Goal: Communication & Community: Participate in discussion

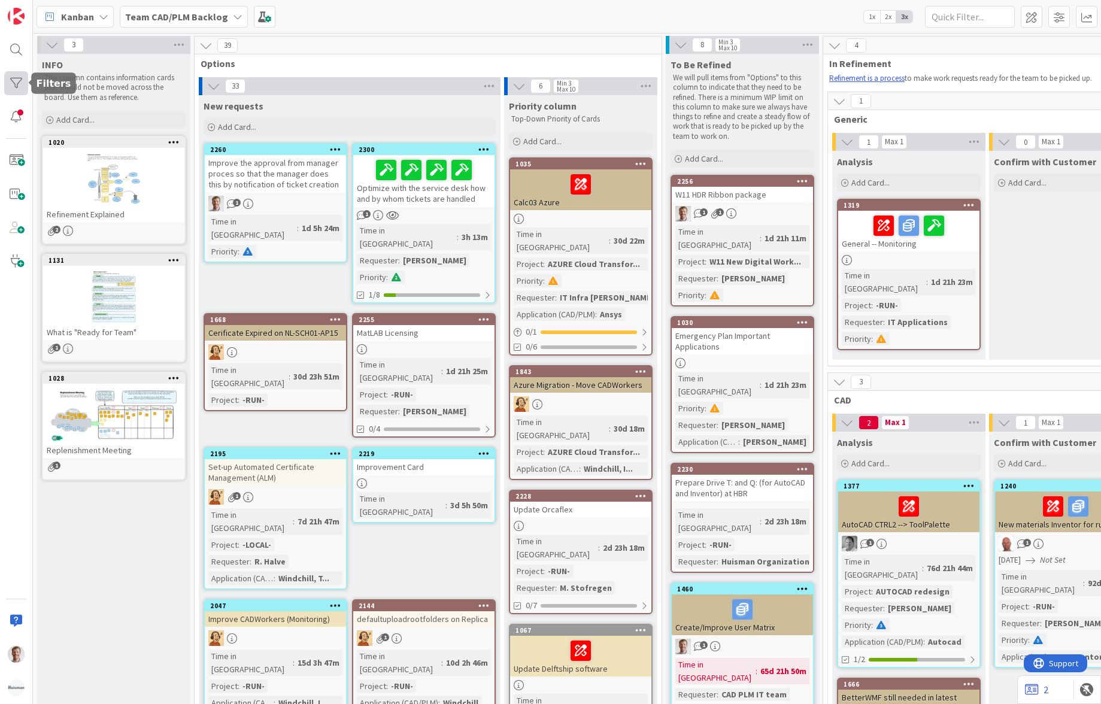
click at [11, 81] on div at bounding box center [16, 83] width 24 height 24
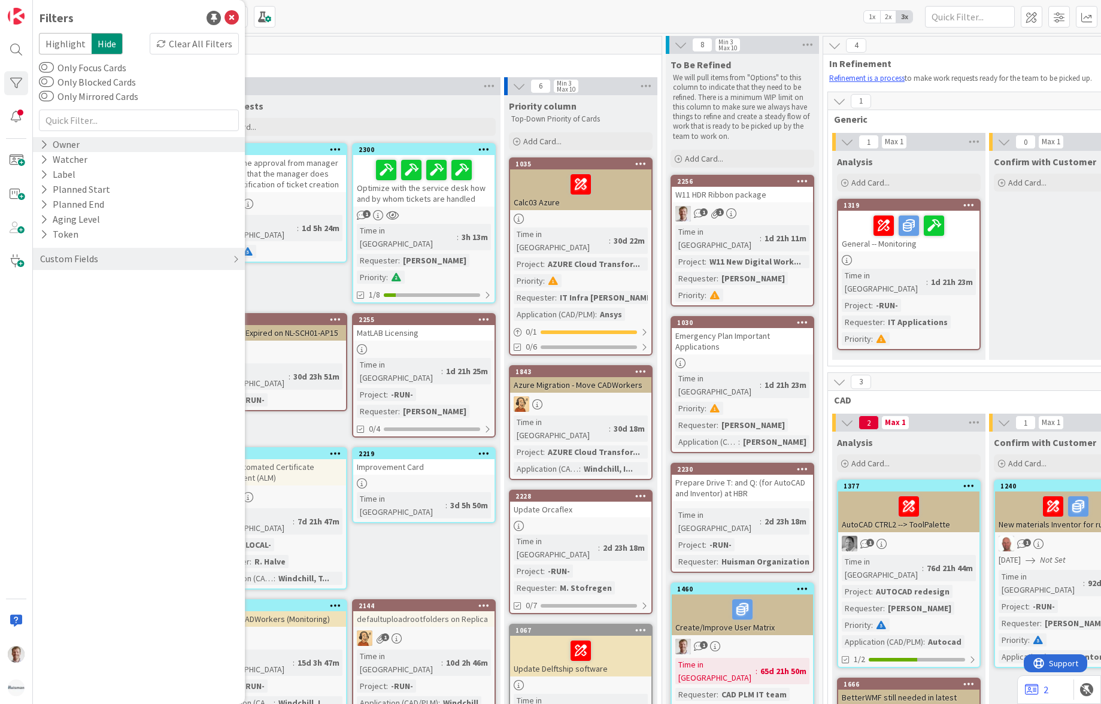
click at [72, 145] on div "Owner" at bounding box center [60, 144] width 42 height 15
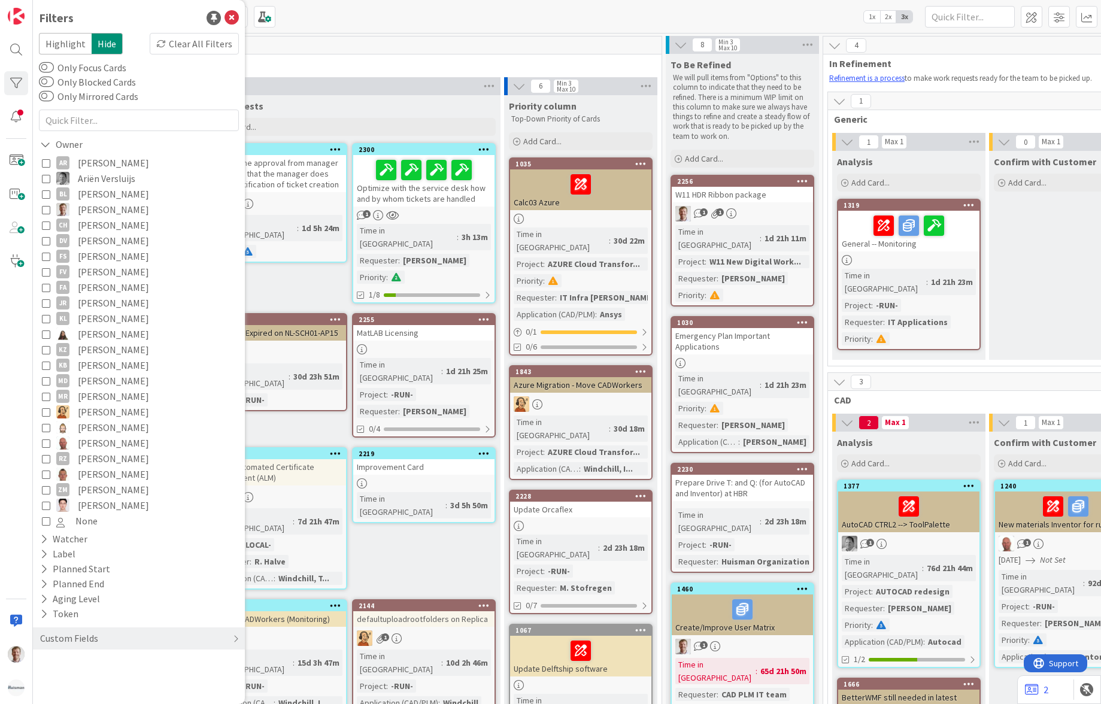
click at [86, 208] on span "[PERSON_NAME]" at bounding box center [113, 210] width 71 height 16
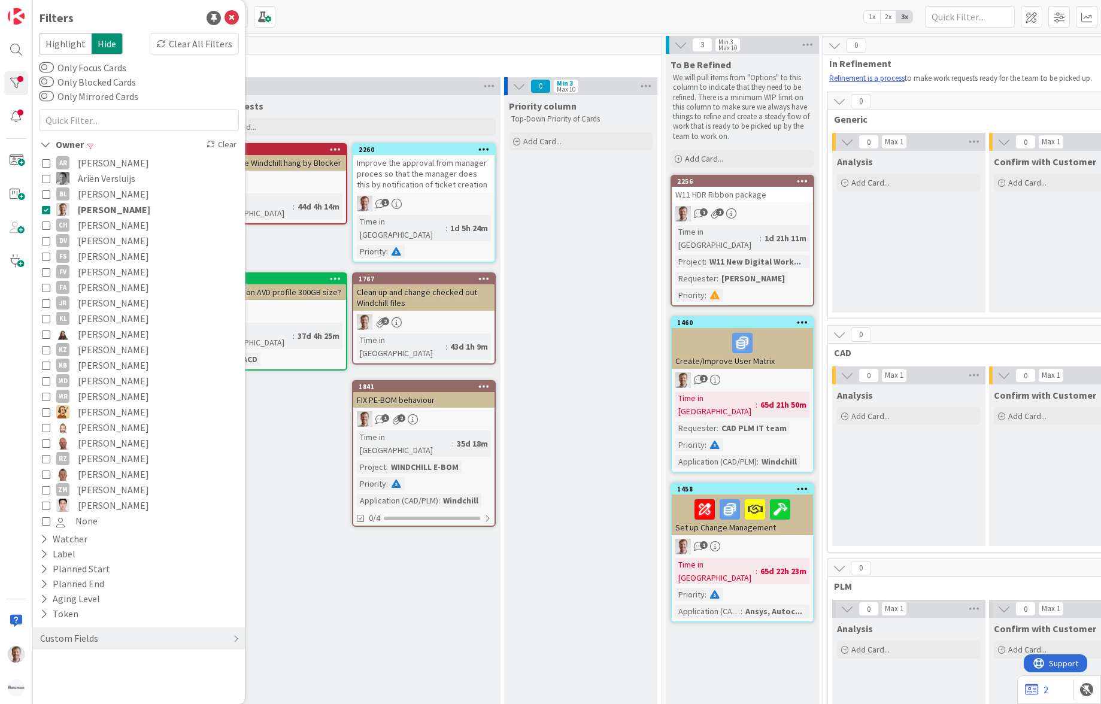
click at [403, 22] on div "Kanban Team CAD/PLM Backlog 1x 2x 3x" at bounding box center [567, 16] width 1068 height 33
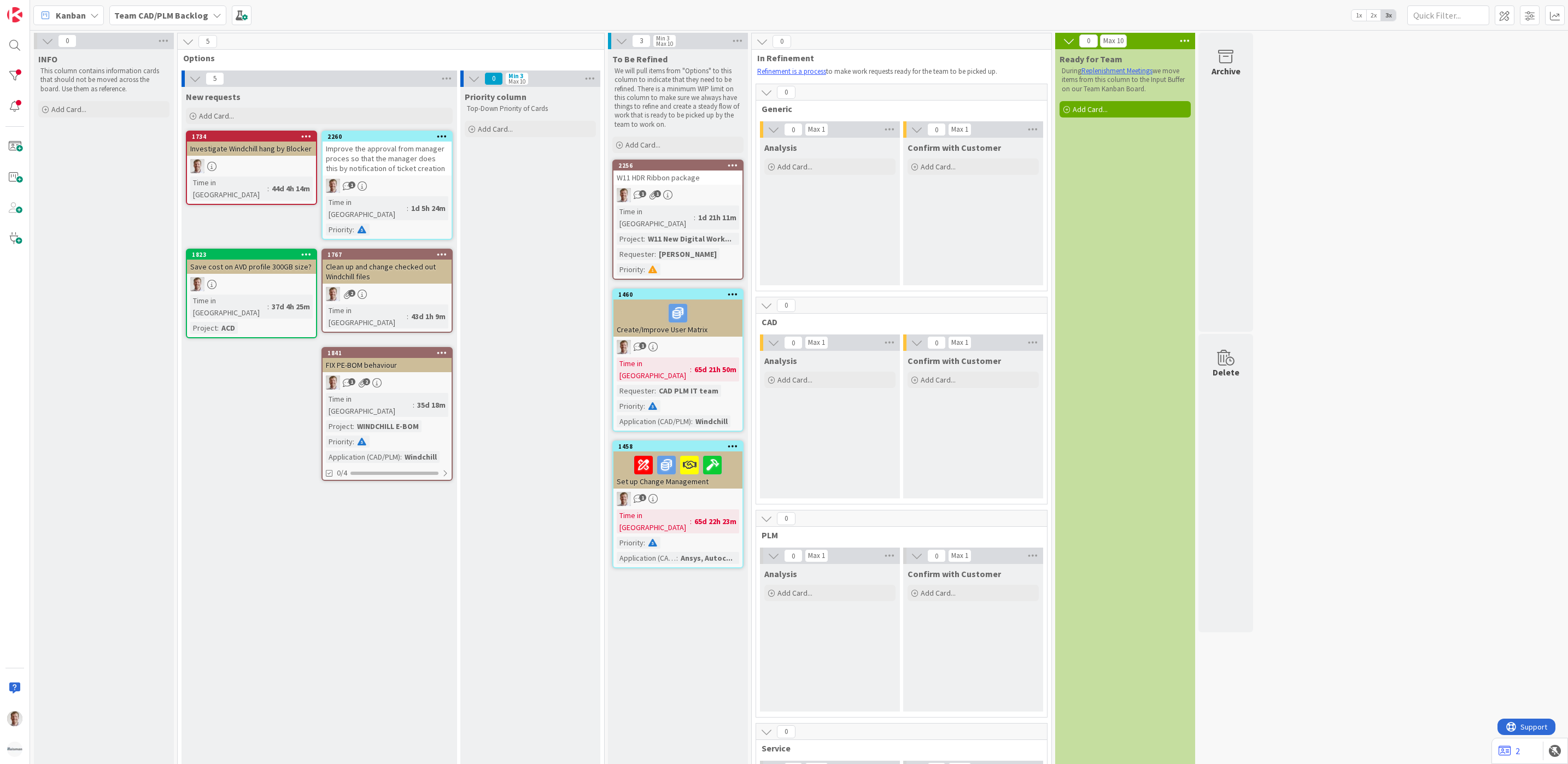
click at [169, 18] on b "Team CAD/PLM Backlog" at bounding box center [161, 16] width 94 height 11
click at [181, 130] on h4 "Team CAD/PLM Kanban" at bounding box center [187, 130] width 132 height 11
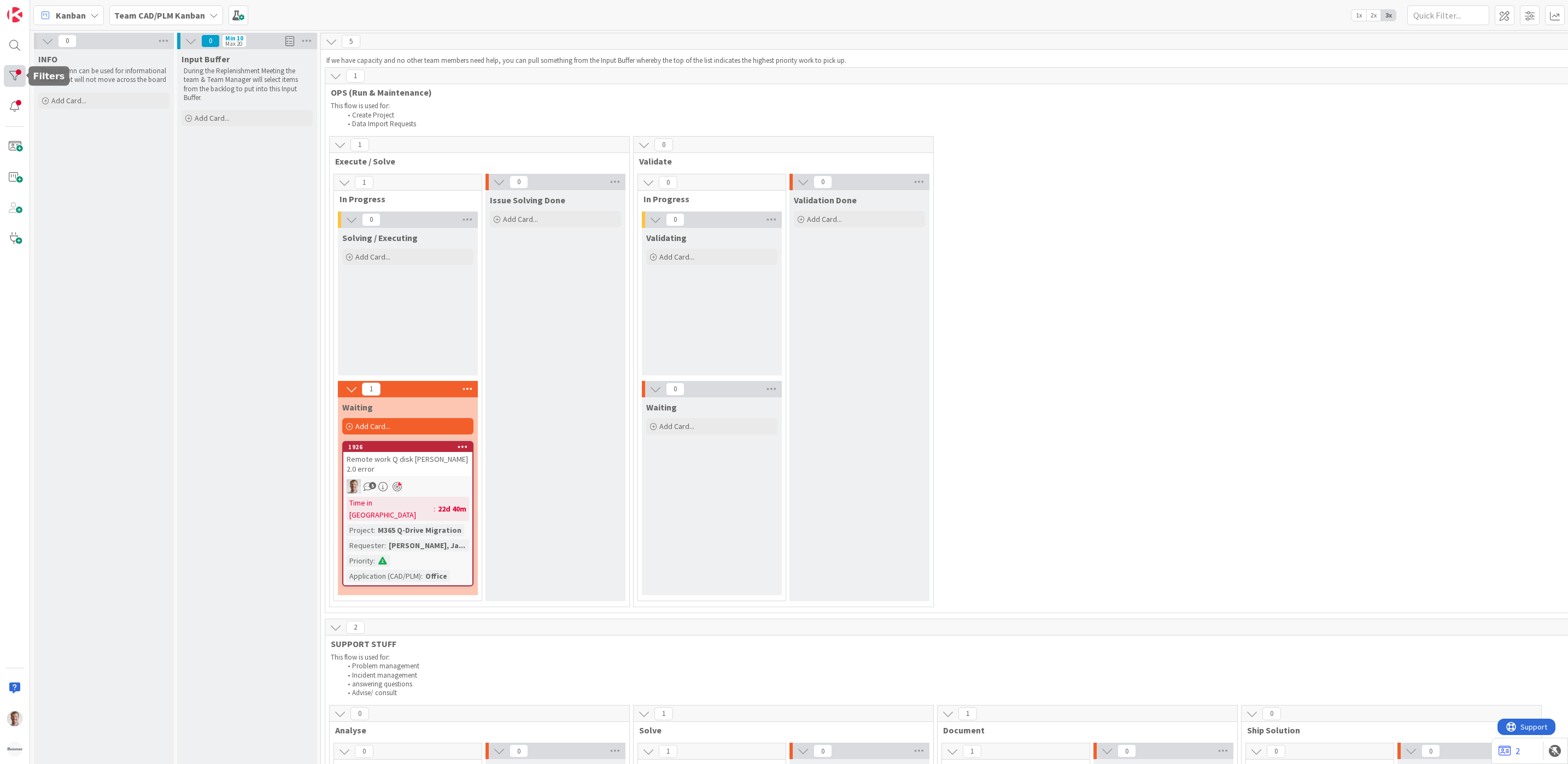
click at [18, 71] on div at bounding box center [15, 76] width 22 height 22
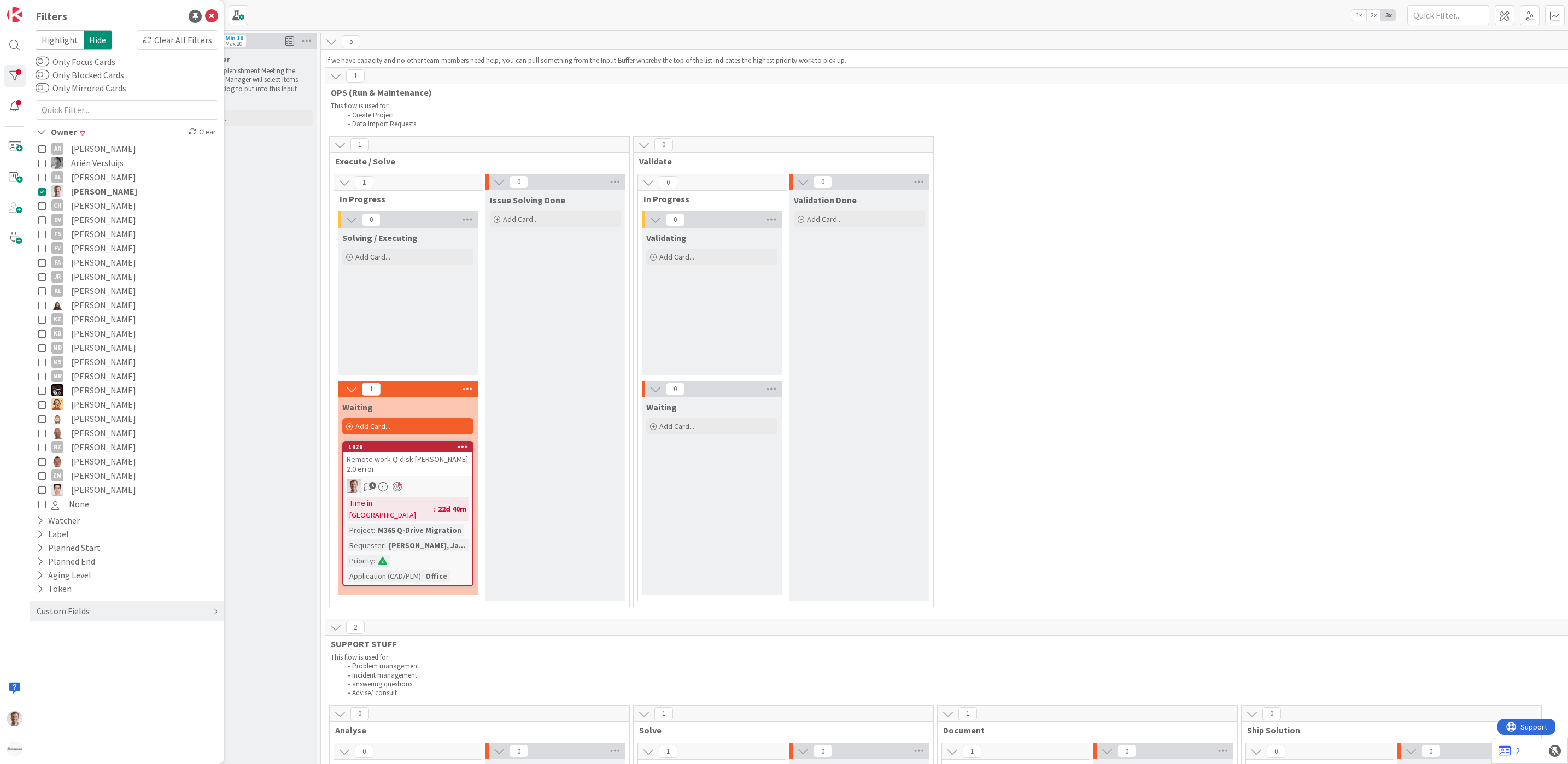
click at [45, 188] on icon at bounding box center [42, 191] width 7 height 7
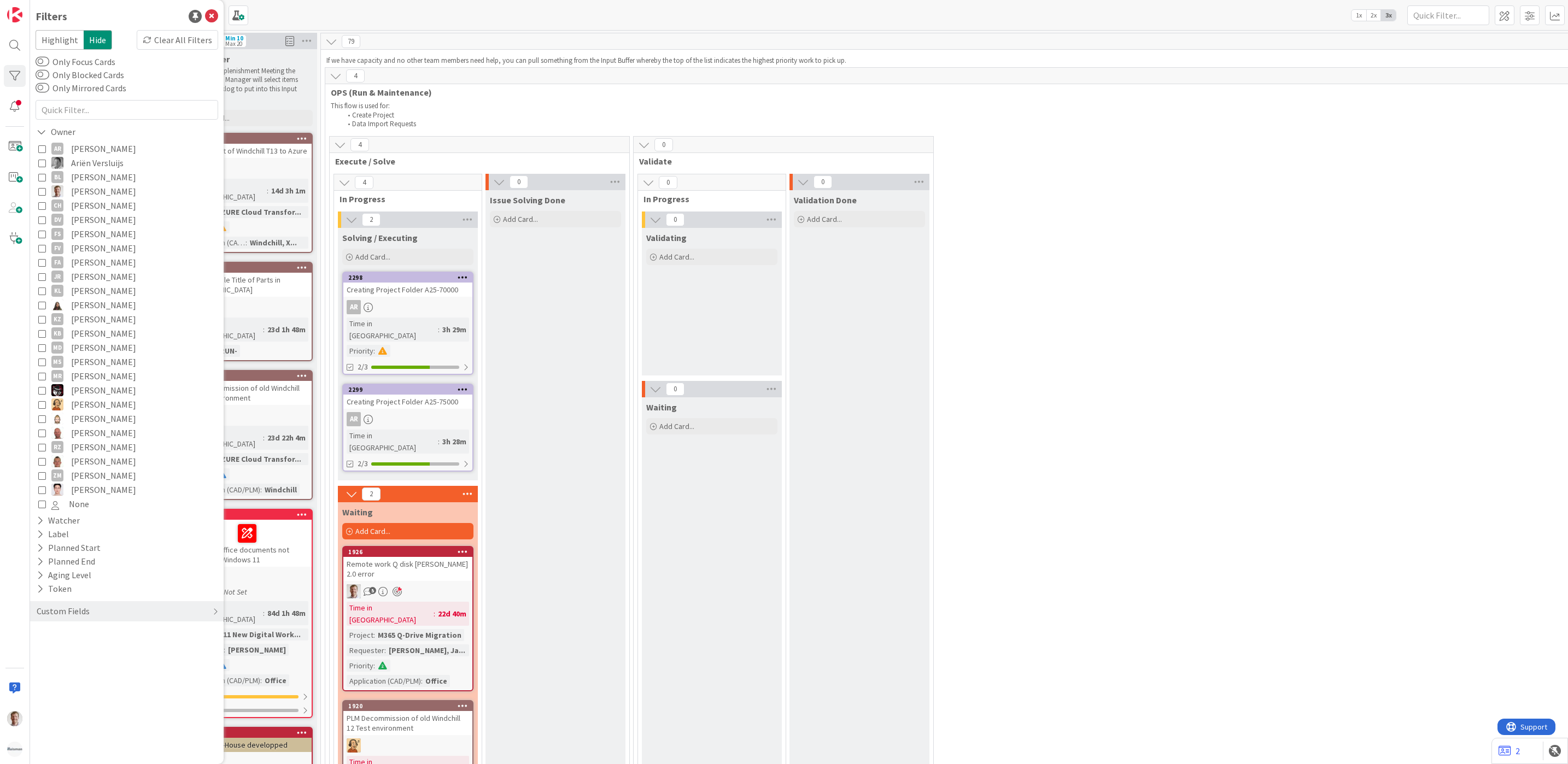
click at [46, 159] on button "Ariën Versluijs" at bounding box center [127, 163] width 177 height 15
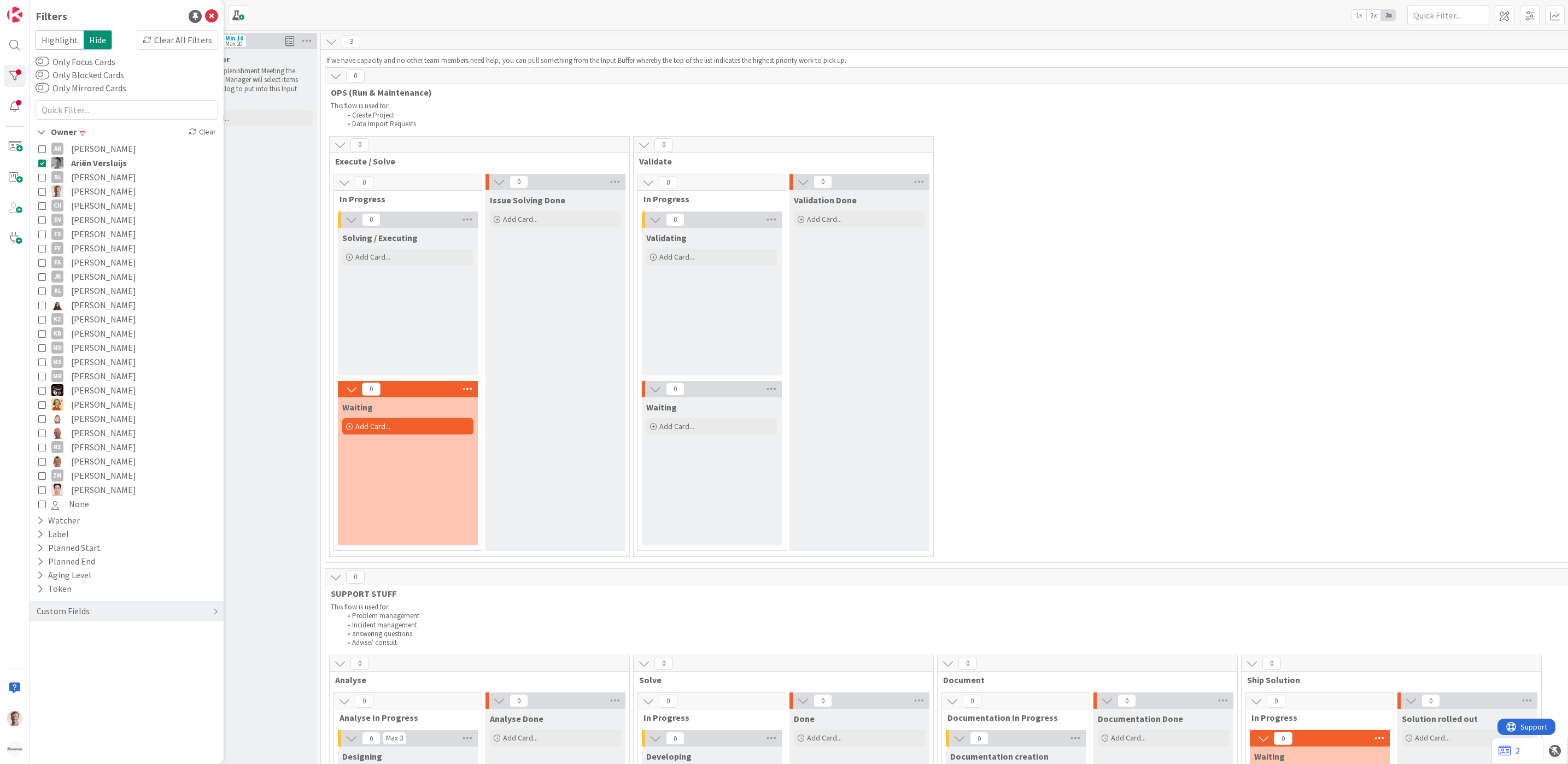
click at [46, 159] on button "Ariën Versluijs" at bounding box center [127, 163] width 177 height 15
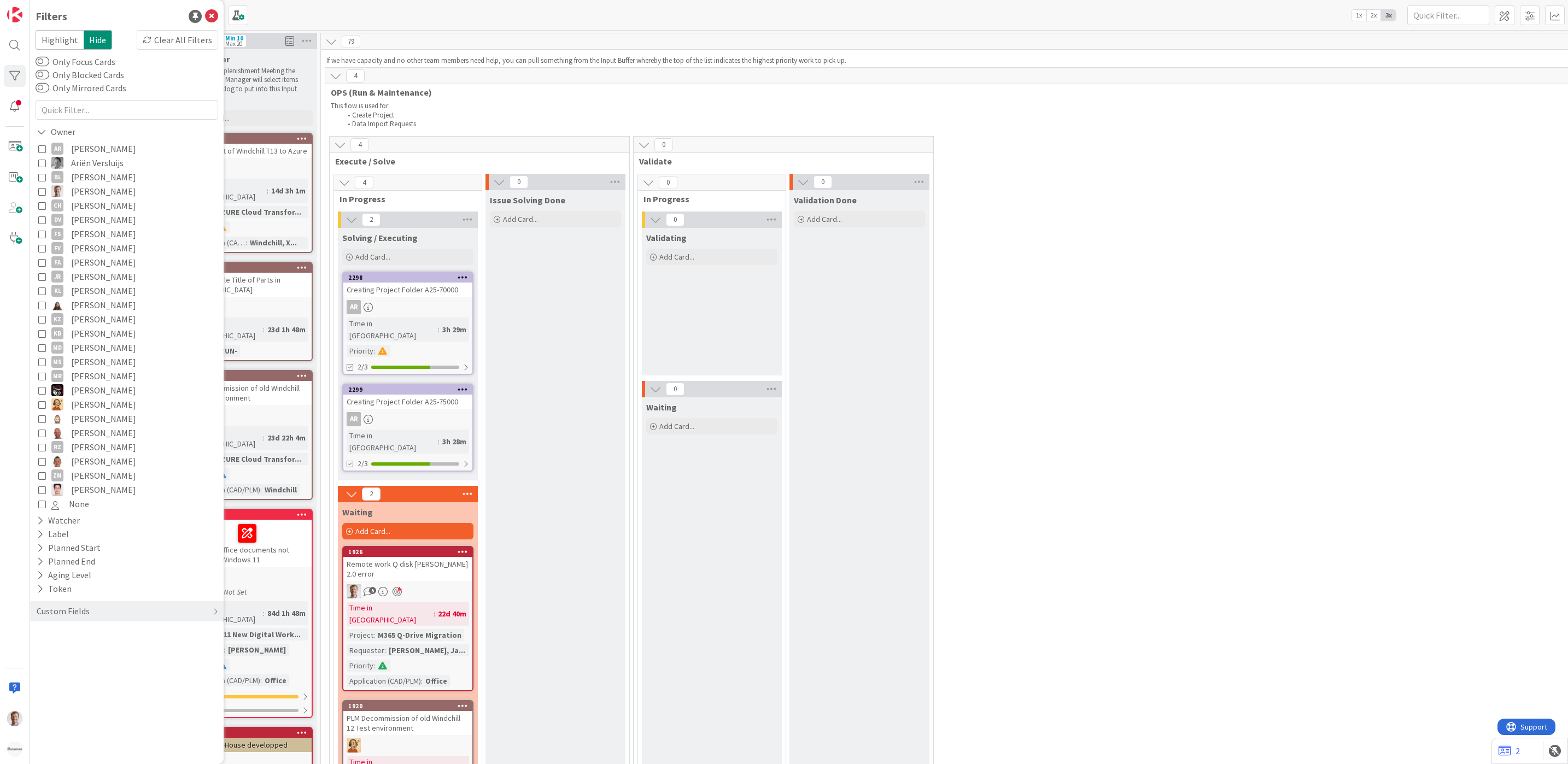
click at [39, 302] on icon at bounding box center [42, 305] width 7 height 7
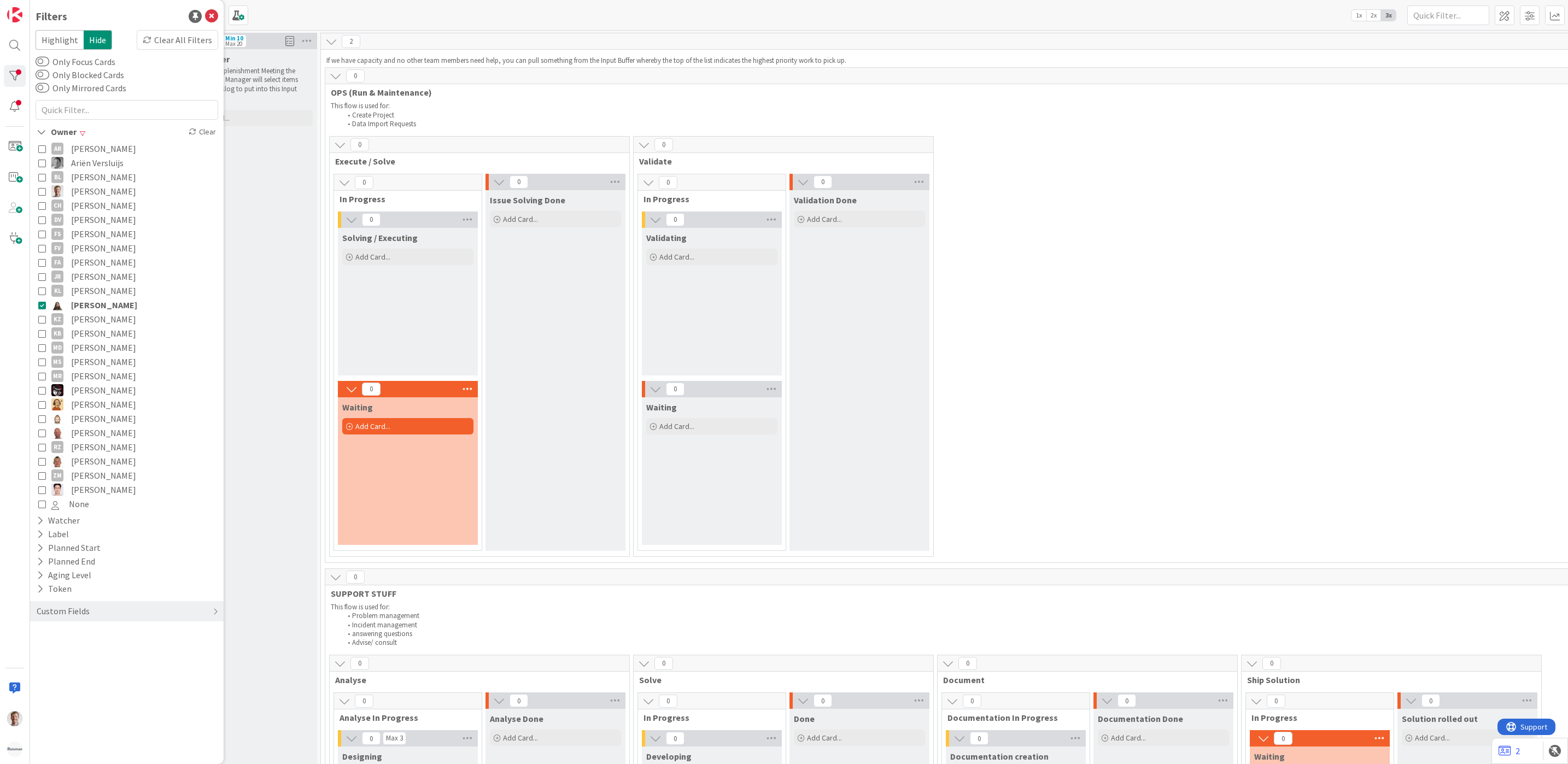
click at [39, 302] on icon at bounding box center [42, 305] width 7 height 7
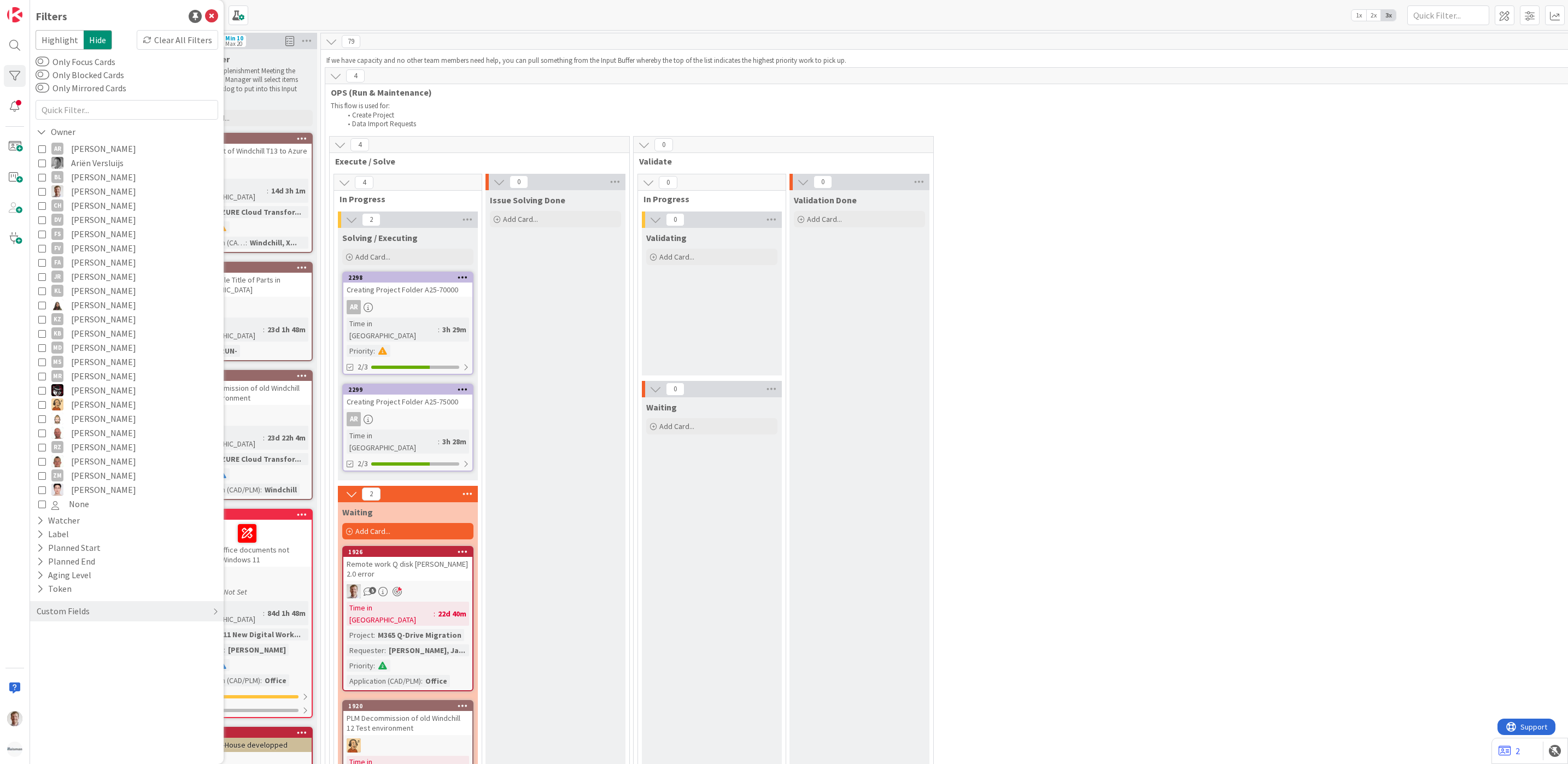
click at [41, 145] on icon at bounding box center [42, 149] width 7 height 7
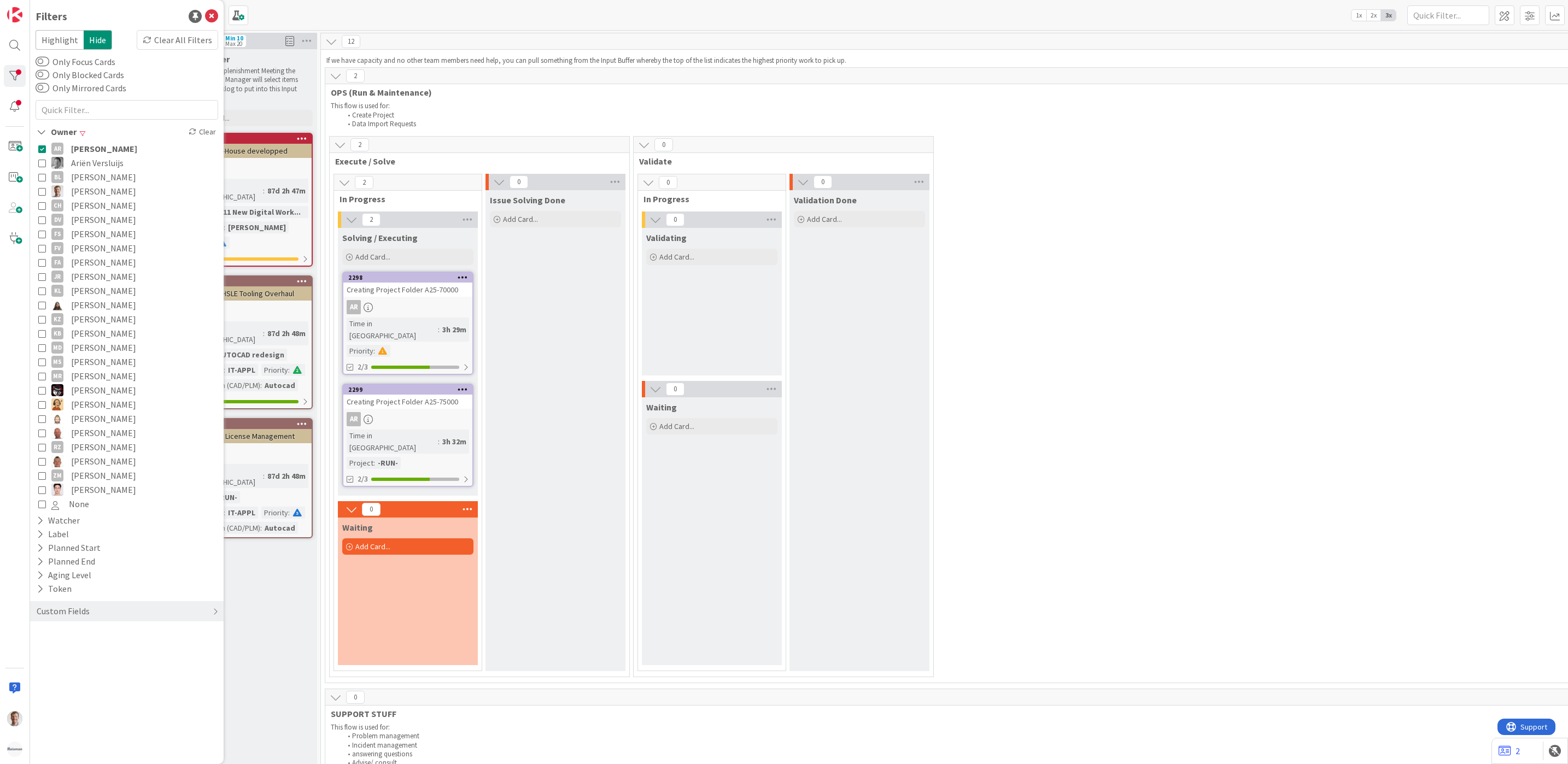
click at [41, 187] on icon at bounding box center [42, 191] width 7 height 7
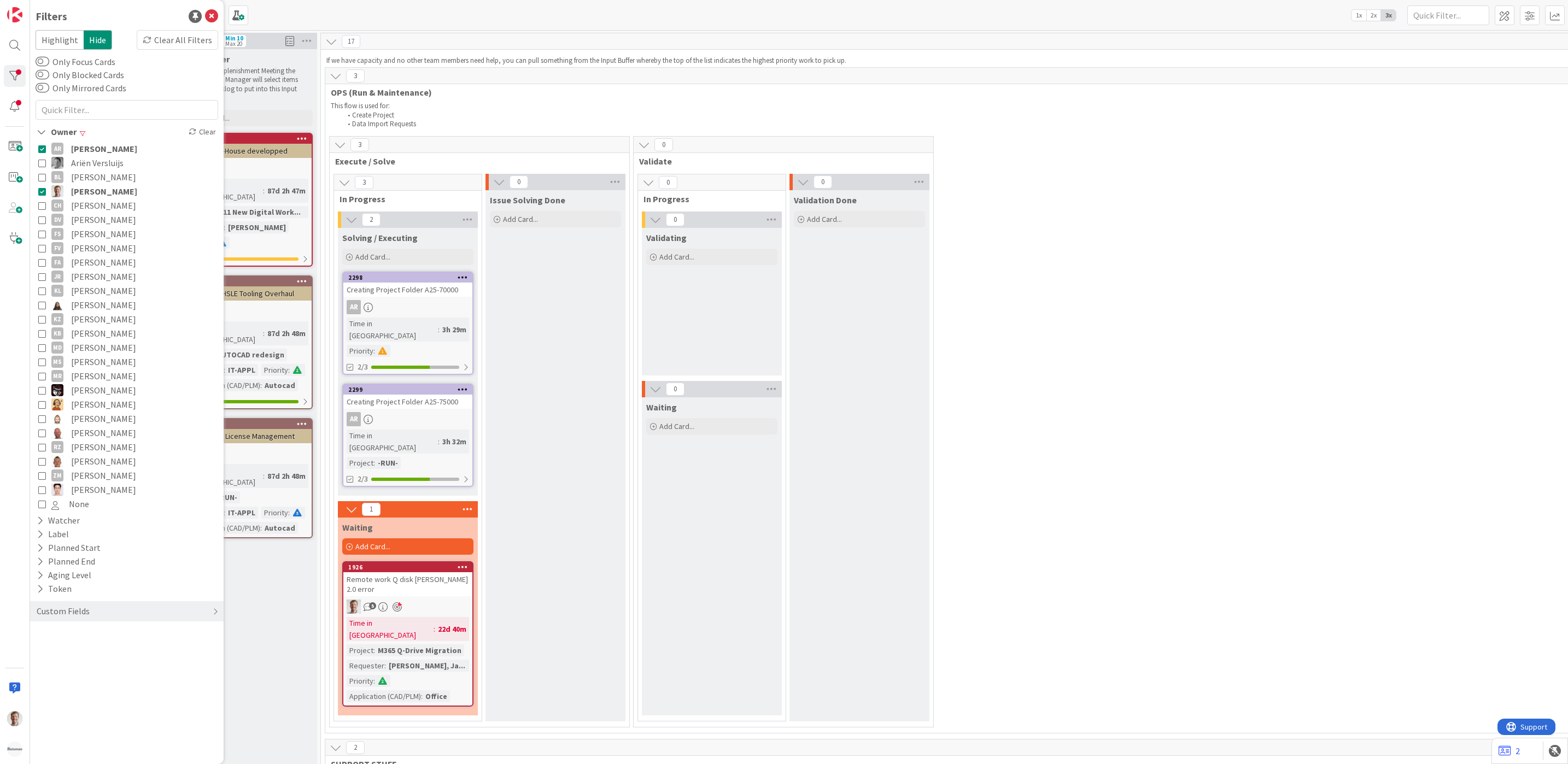
click at [269, 9] on div "Kanban Team CAD/PLM Kanban 1x 2x 3x" at bounding box center [799, 15] width 1538 height 30
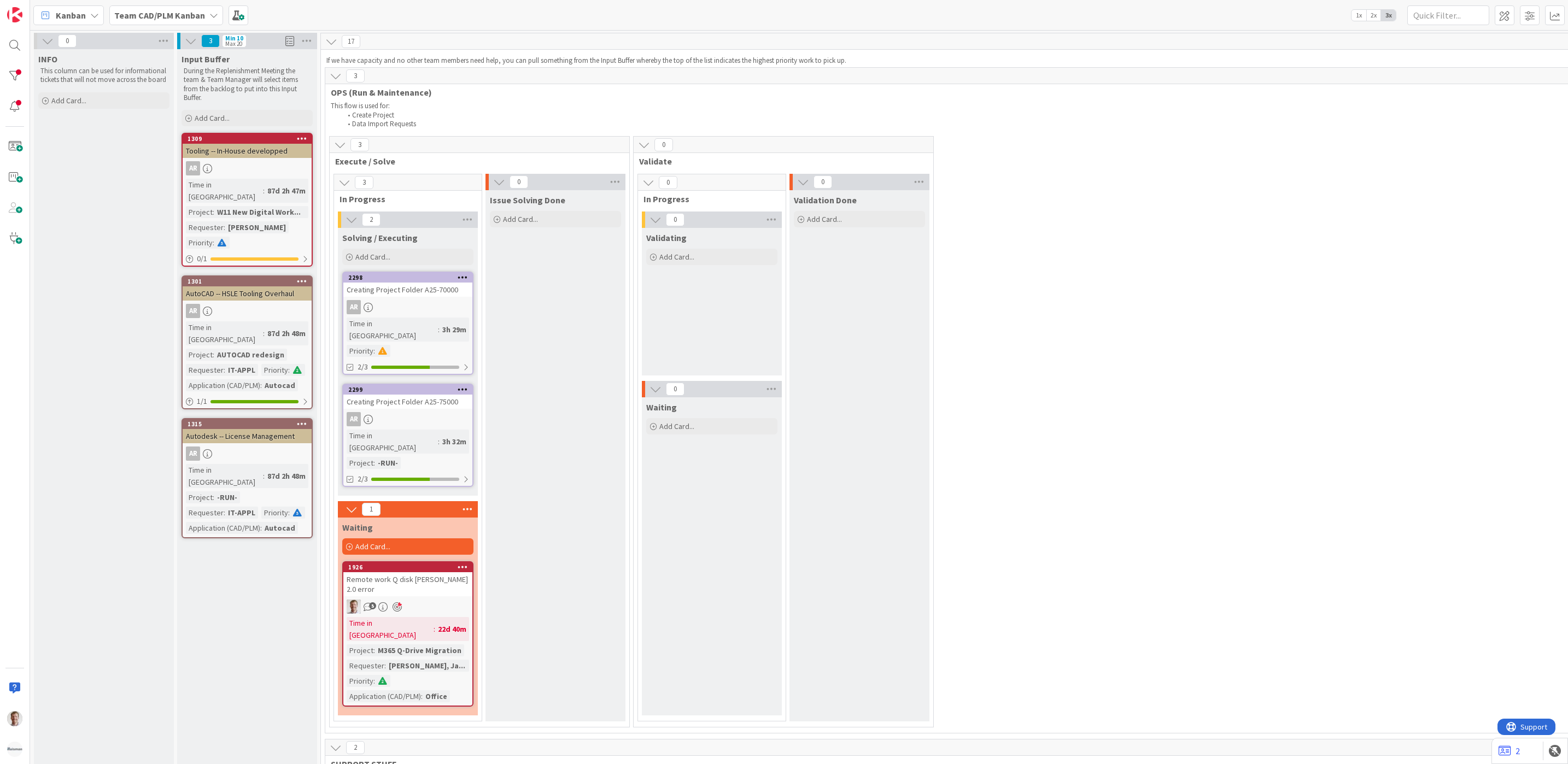
click at [185, 12] on b "Team CAD/PLM Kanban" at bounding box center [159, 16] width 90 height 11
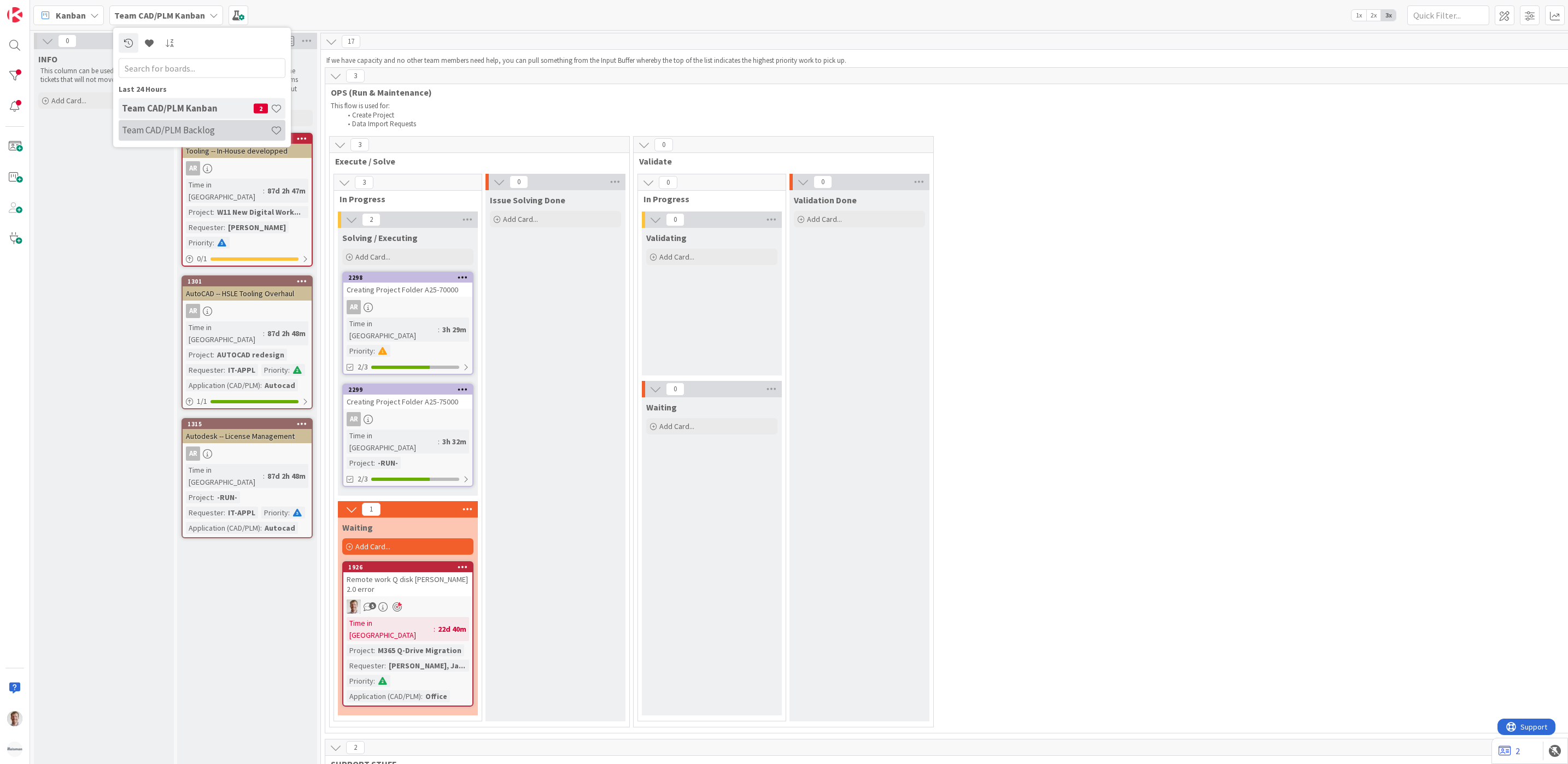
click at [161, 125] on h4 "Team CAD/PLM Backlog" at bounding box center [195, 130] width 149 height 11
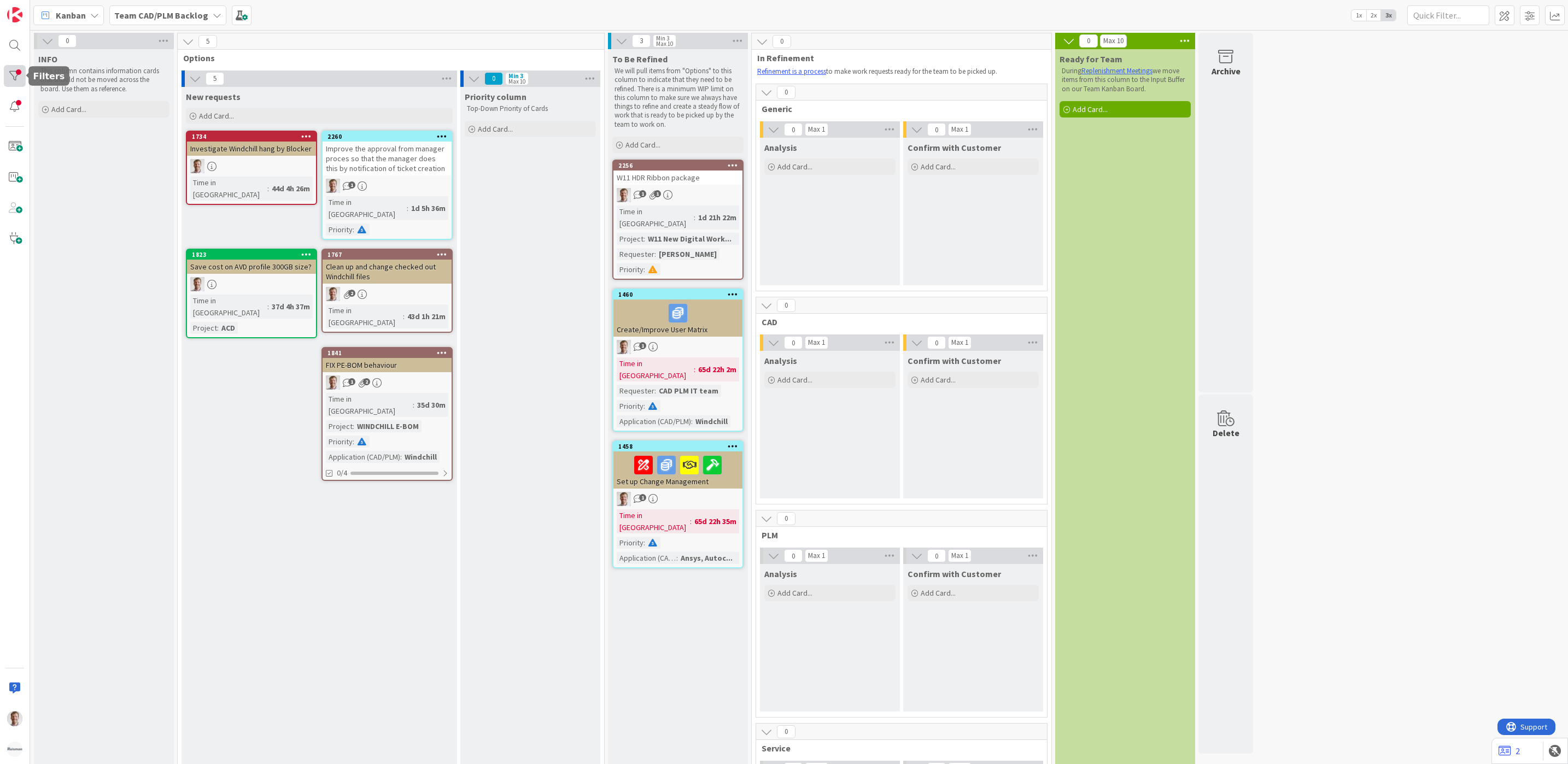
click at [10, 72] on div at bounding box center [15, 76] width 22 height 22
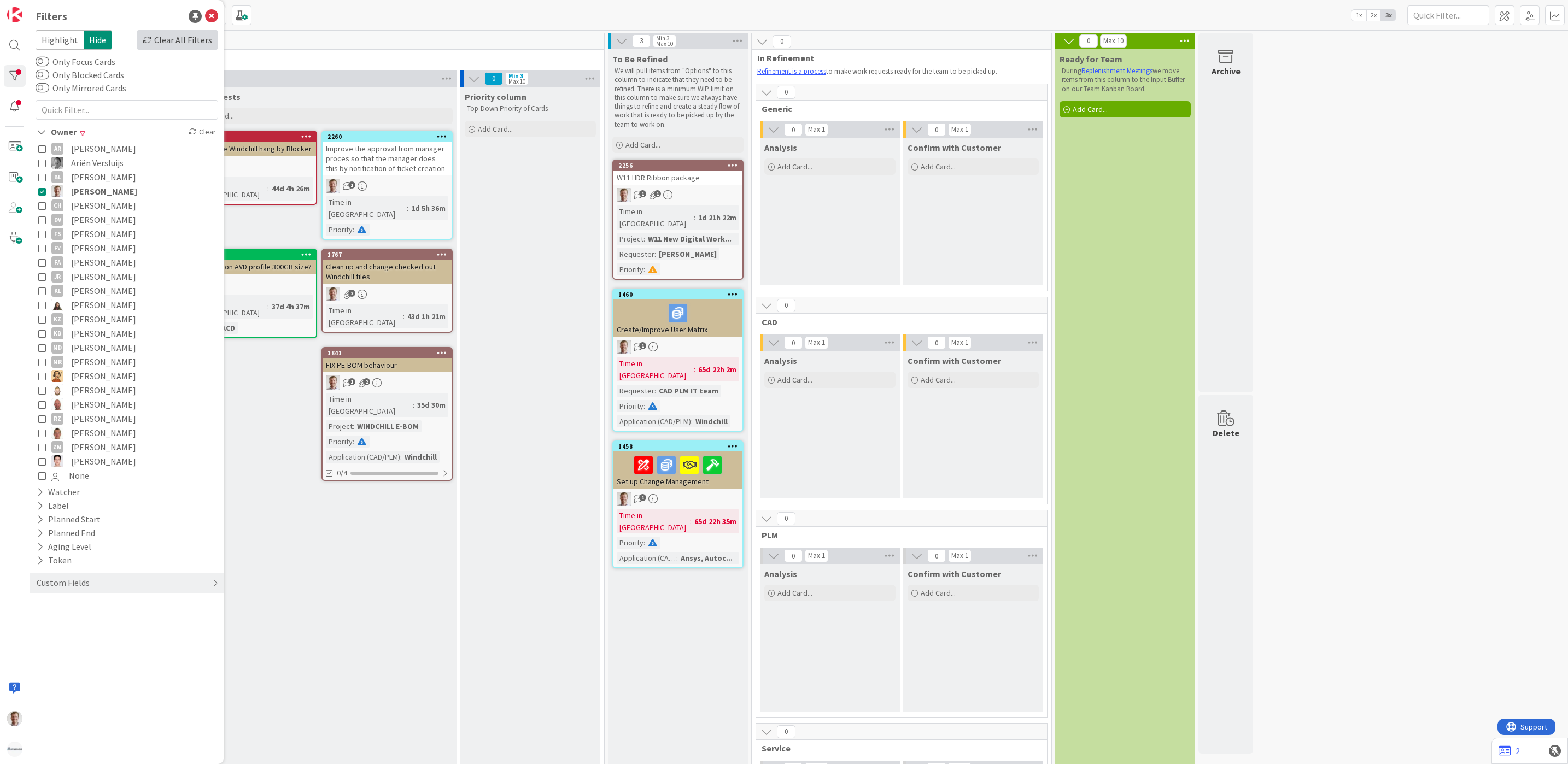
click at [173, 39] on div "Clear All Filters" at bounding box center [177, 40] width 81 height 20
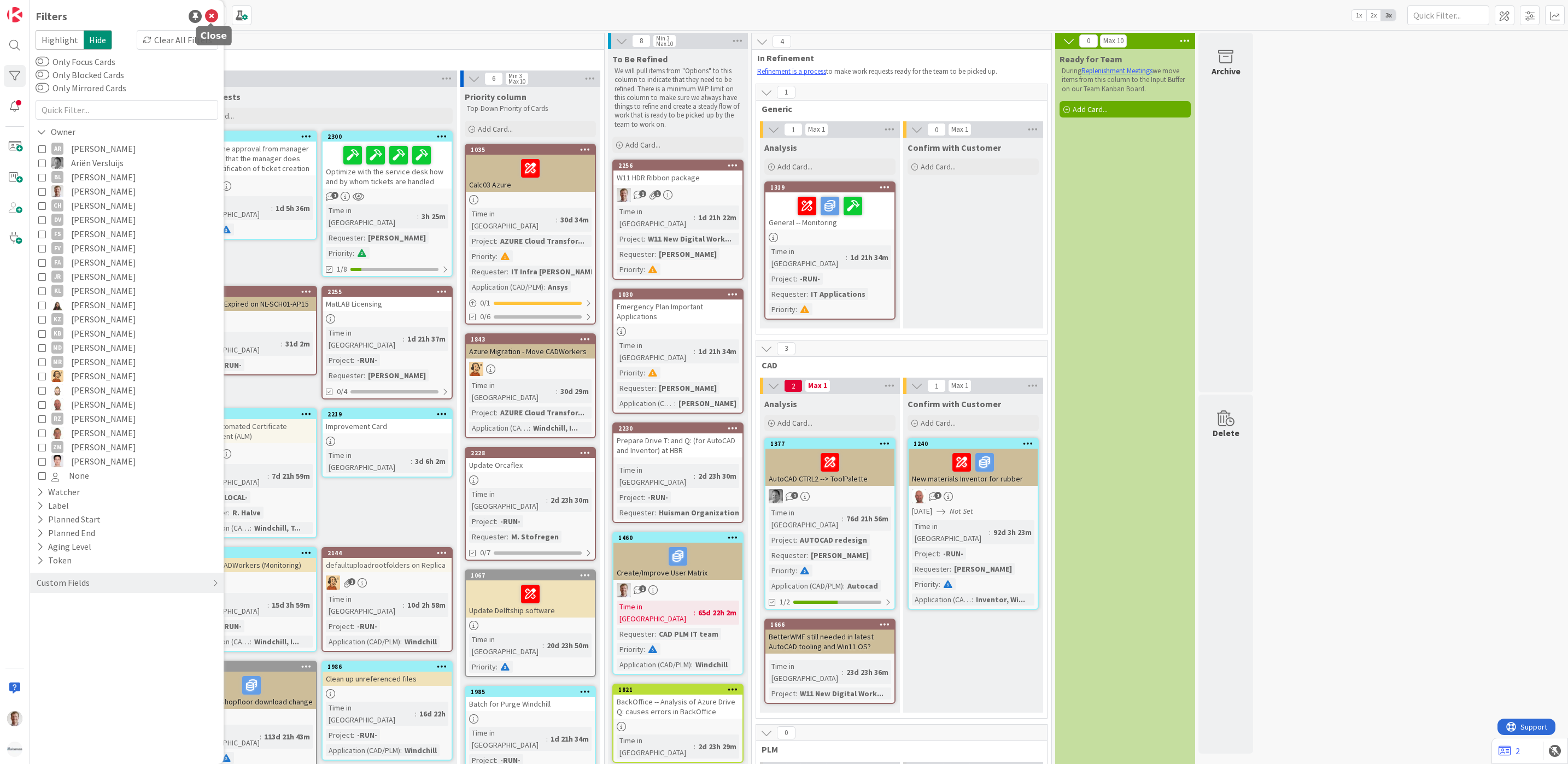
click at [209, 12] on icon at bounding box center [211, 16] width 13 height 13
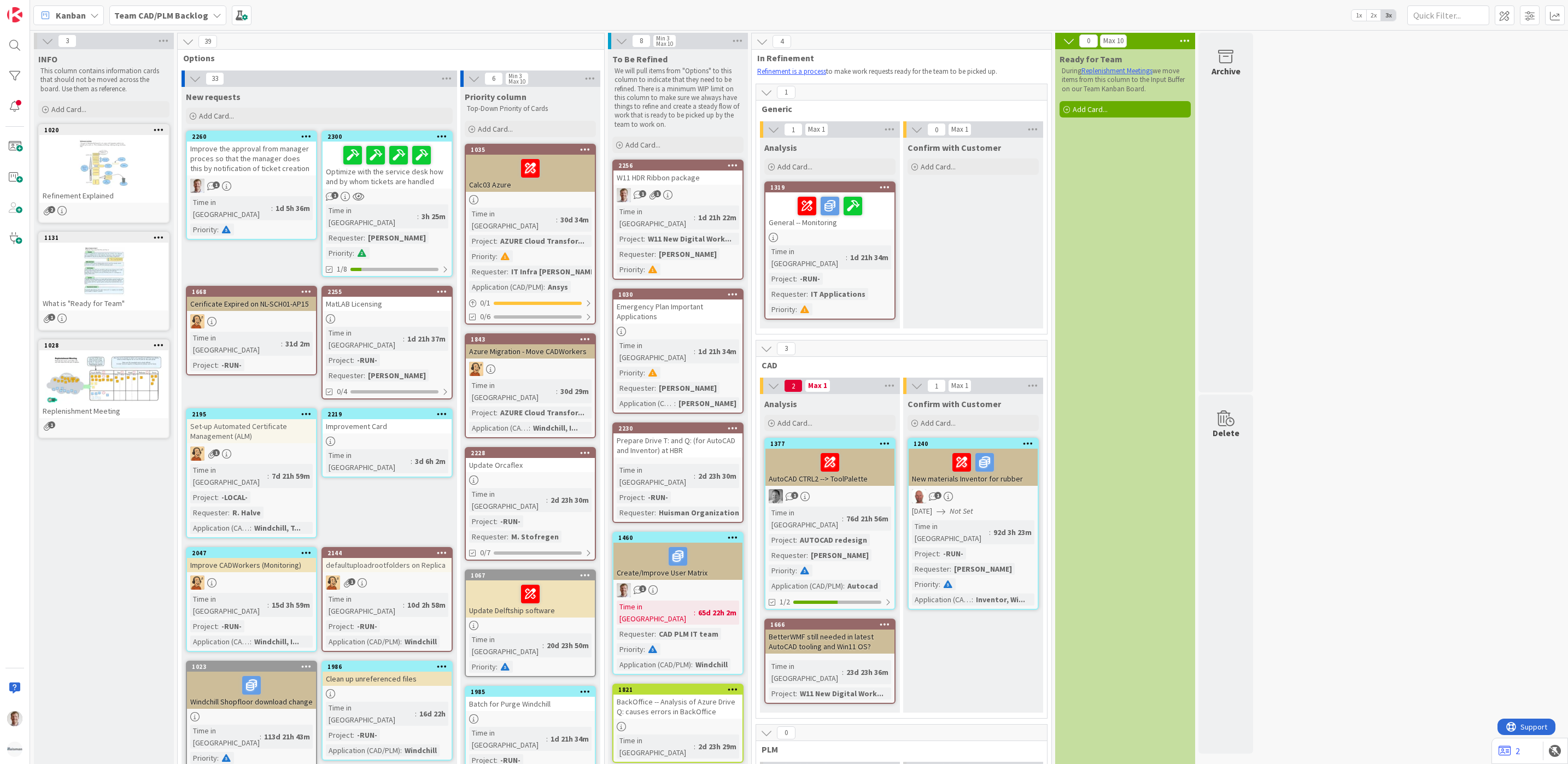
click at [404, 174] on div "Optimize with the service desk how and by whom tickets are handled" at bounding box center [386, 164] width 129 height 47
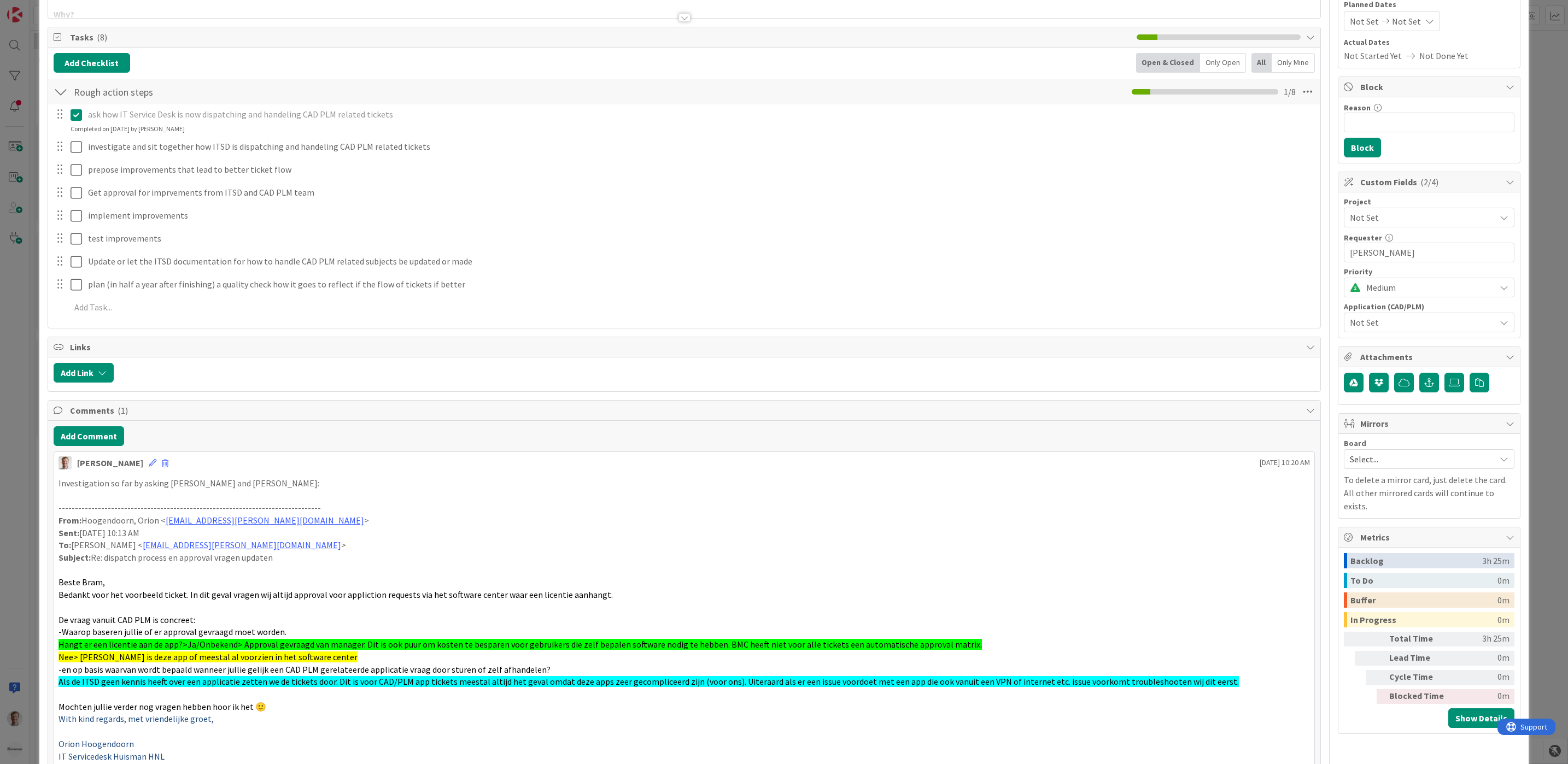
scroll to position [82, 0]
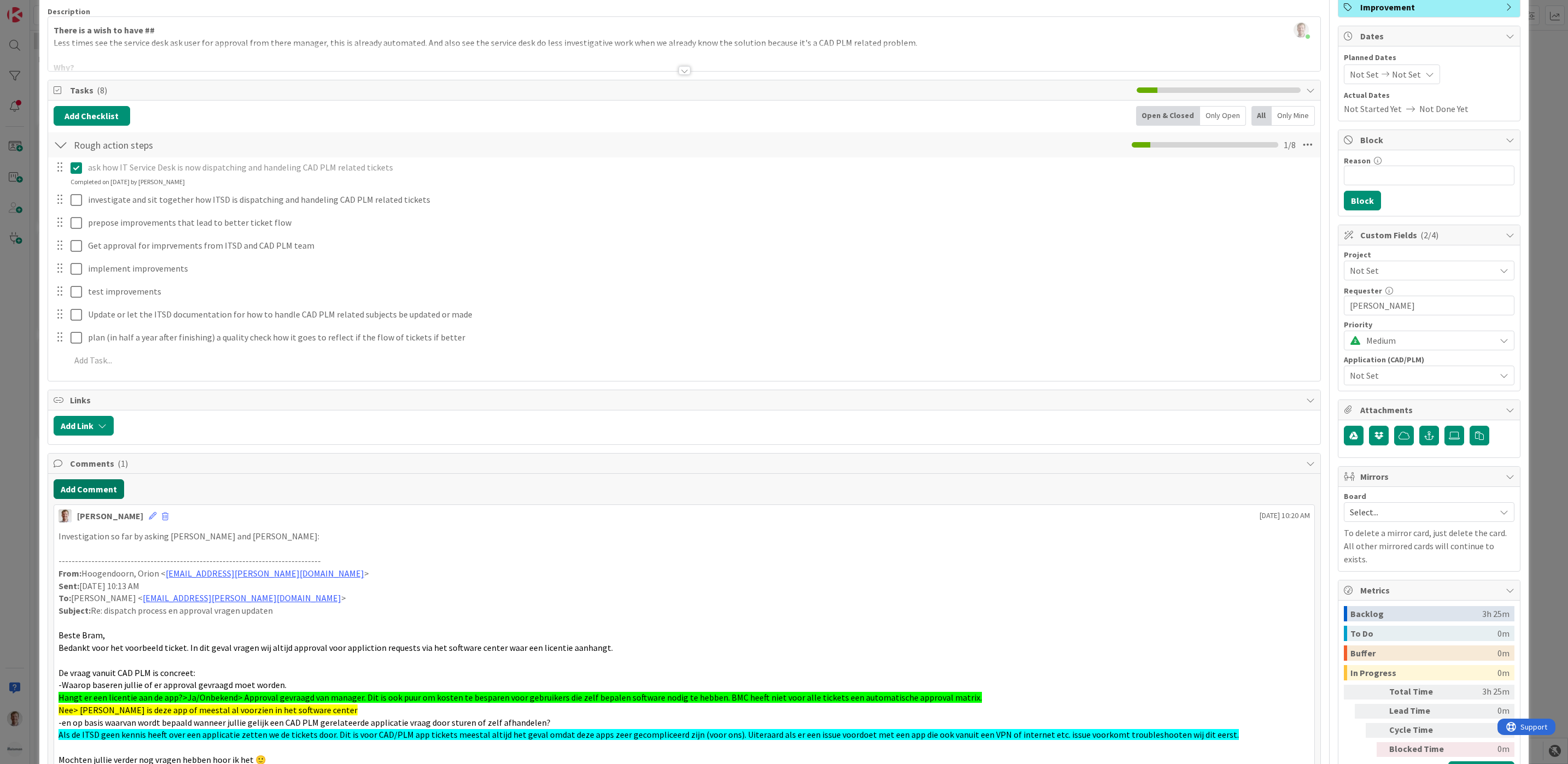
click at [92, 495] on button "Add Comment" at bounding box center [89, 489] width 70 height 20
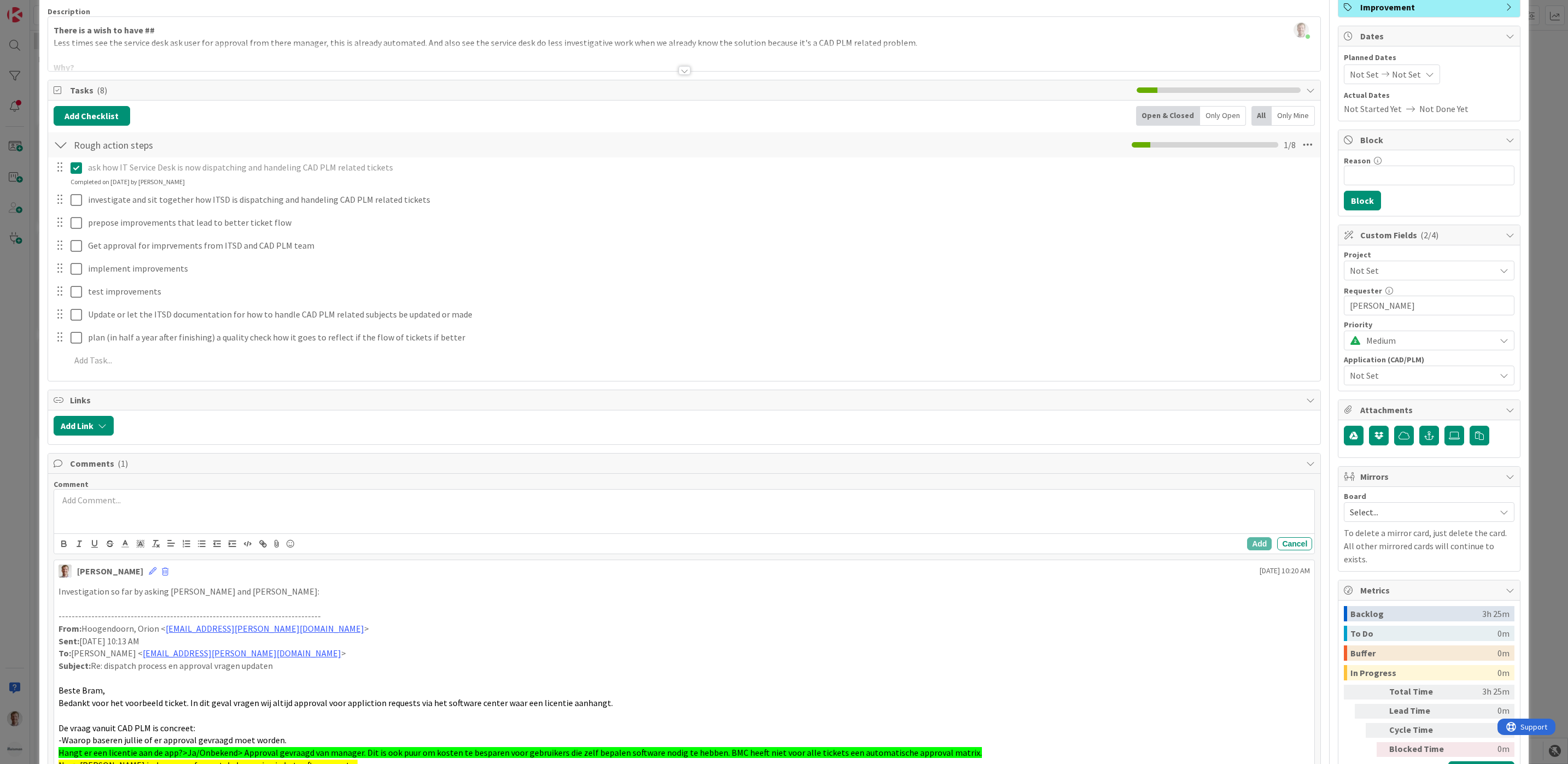
click at [195, 517] on div at bounding box center [684, 511] width 1260 height 44
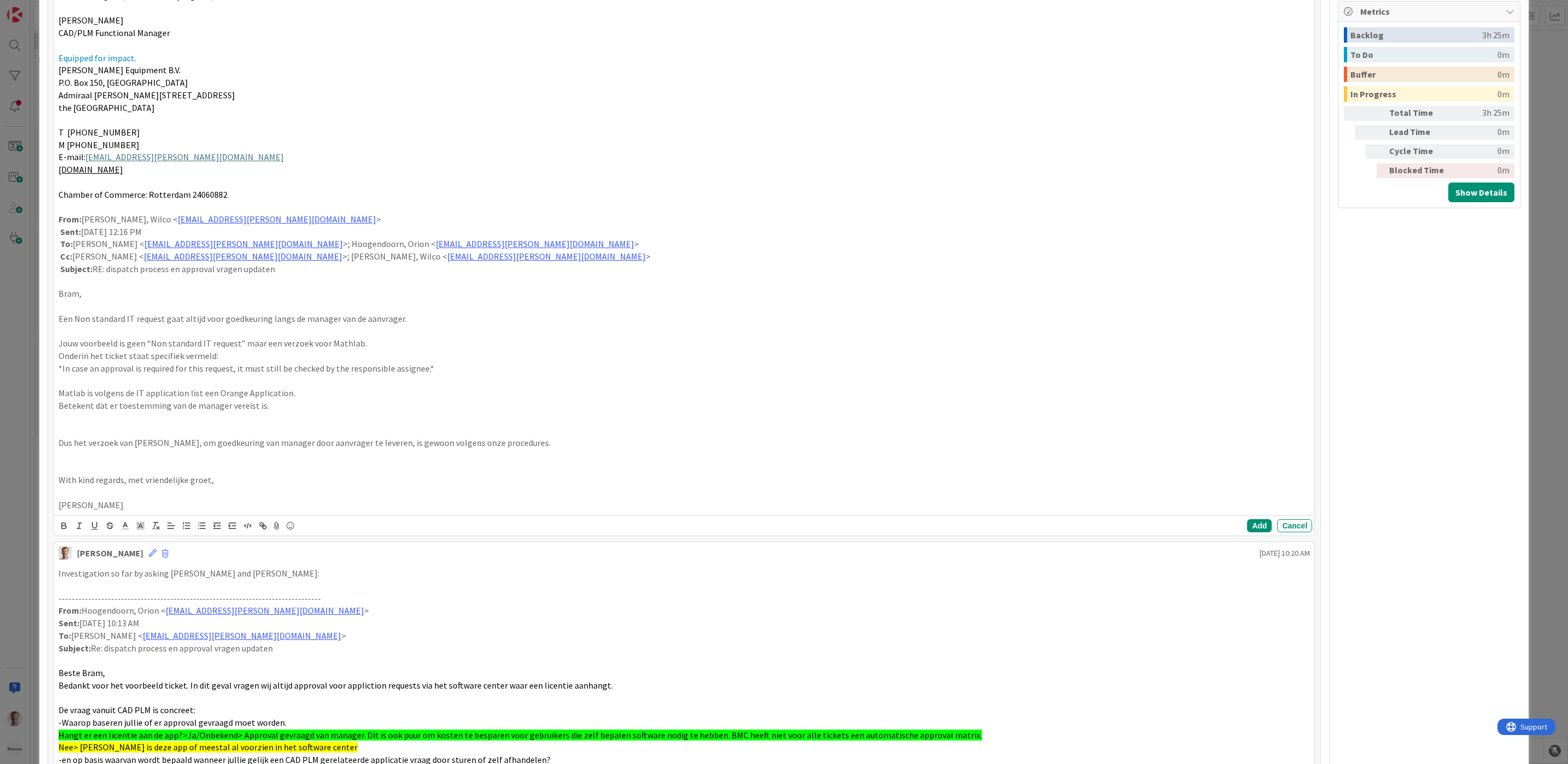
scroll to position [575, 0]
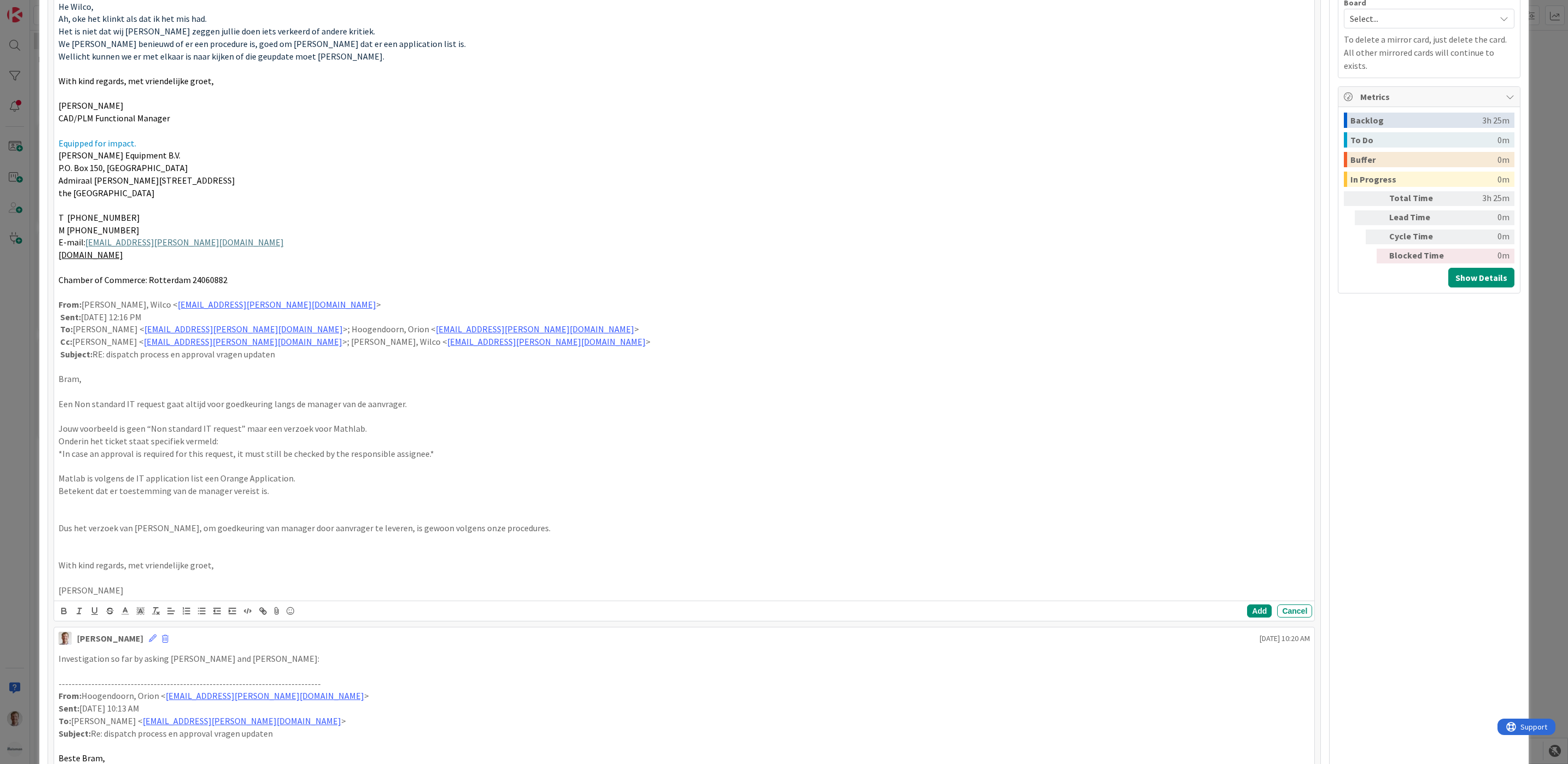
click at [84, 582] on p at bounding box center [684, 578] width 1252 height 13
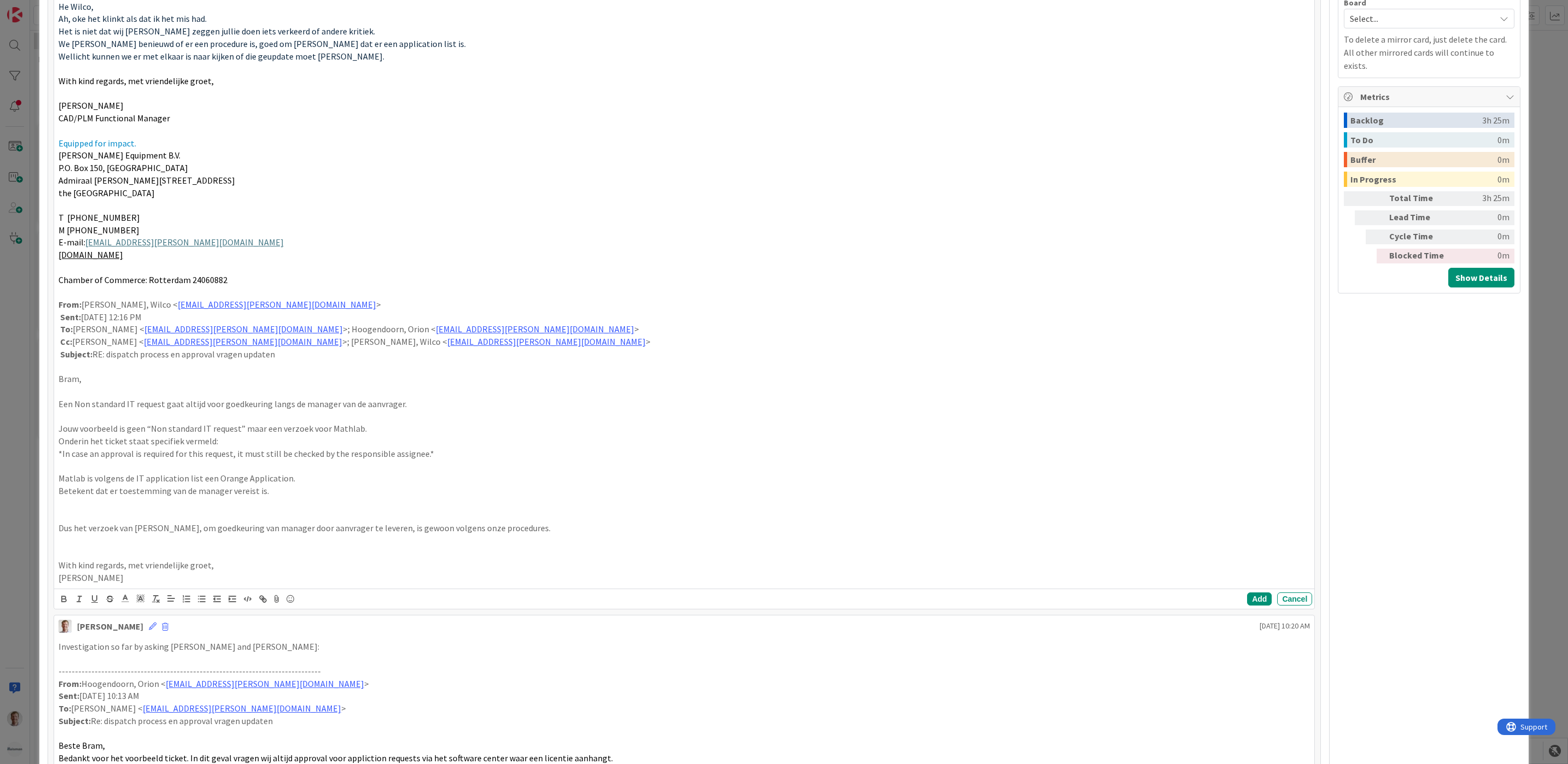
click at [90, 552] on p at bounding box center [684, 553] width 1252 height 13
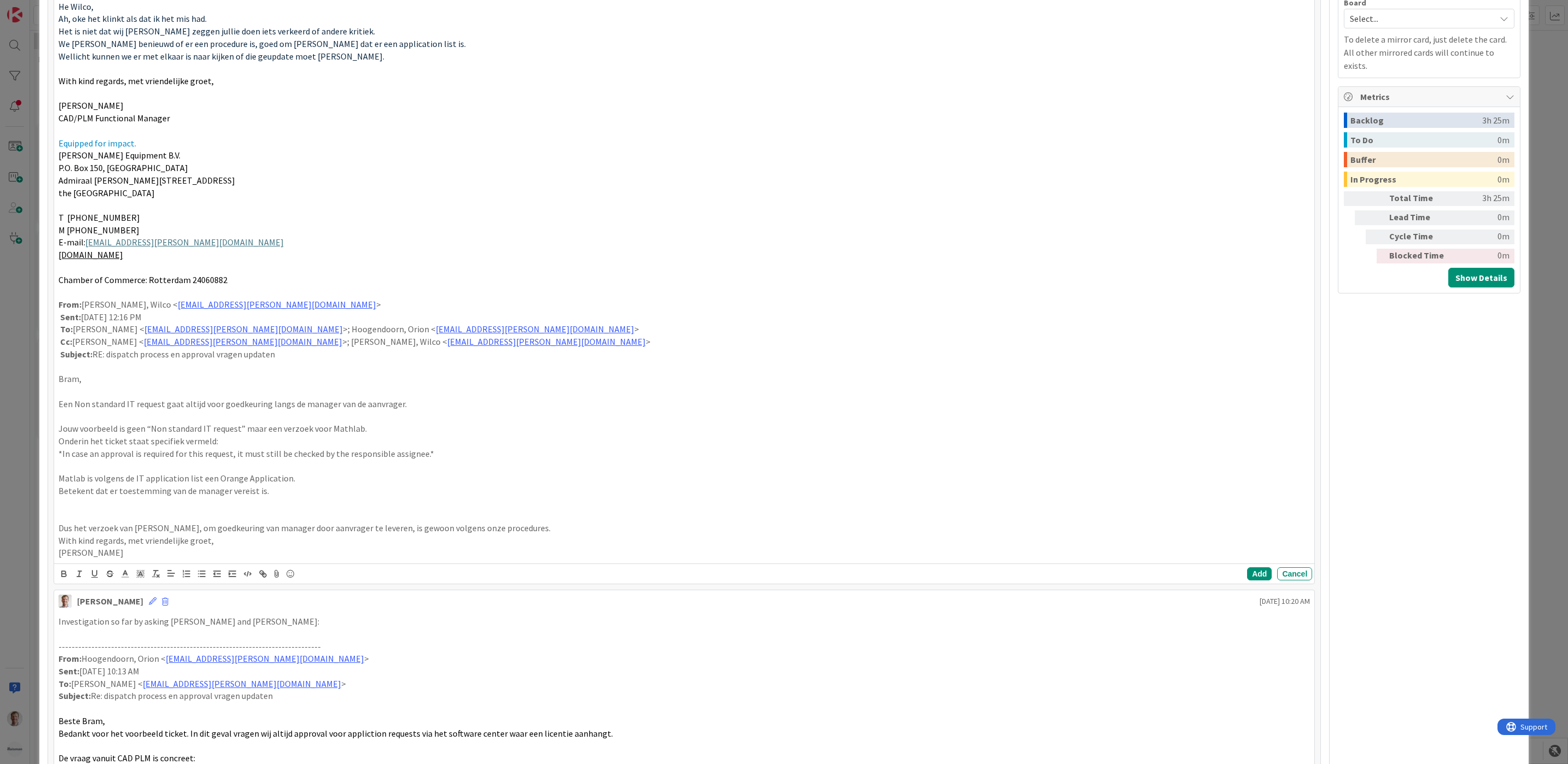
click at [93, 509] on p at bounding box center [684, 503] width 1252 height 13
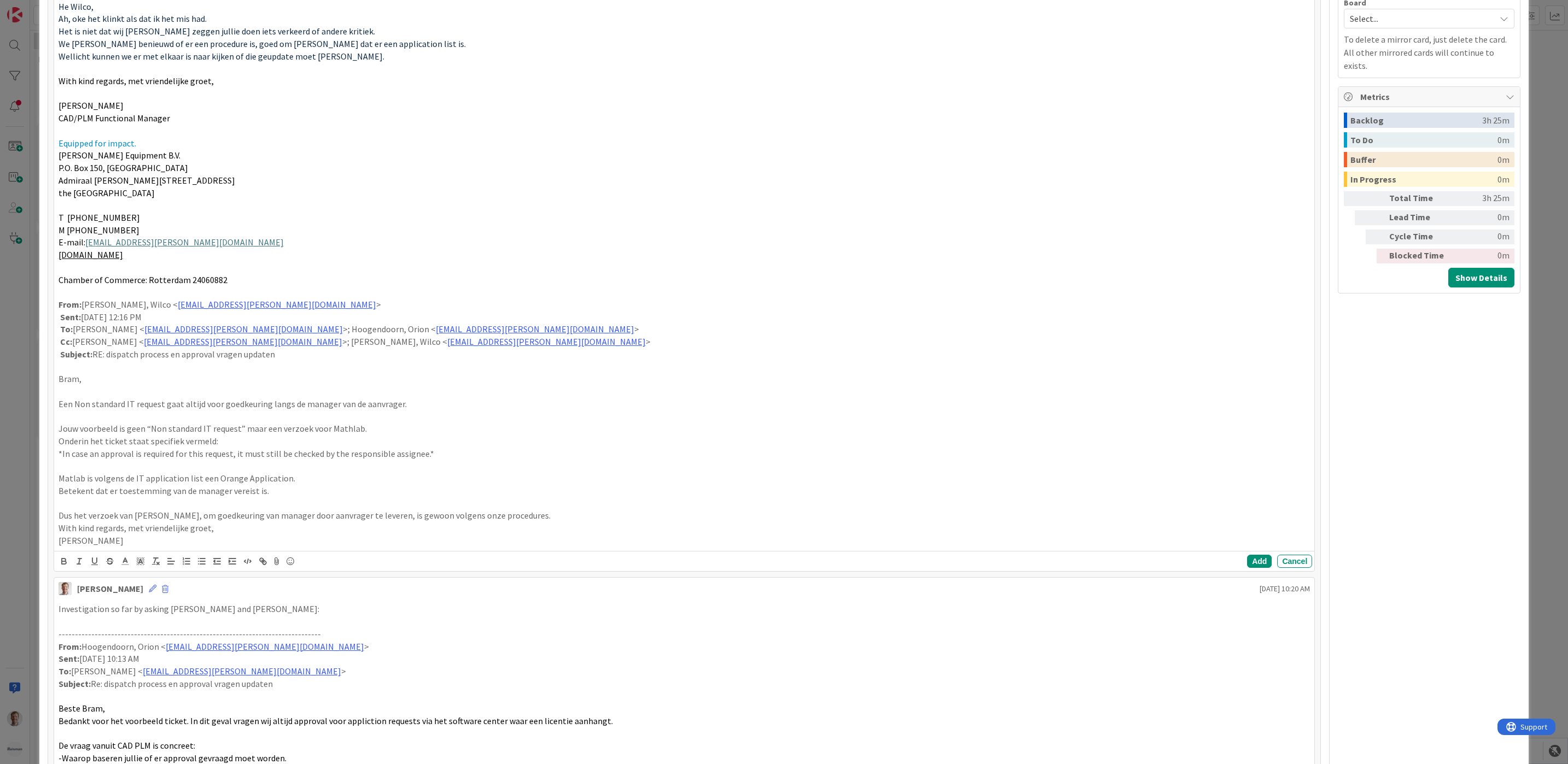
click at [82, 397] on p at bounding box center [684, 392] width 1252 height 13
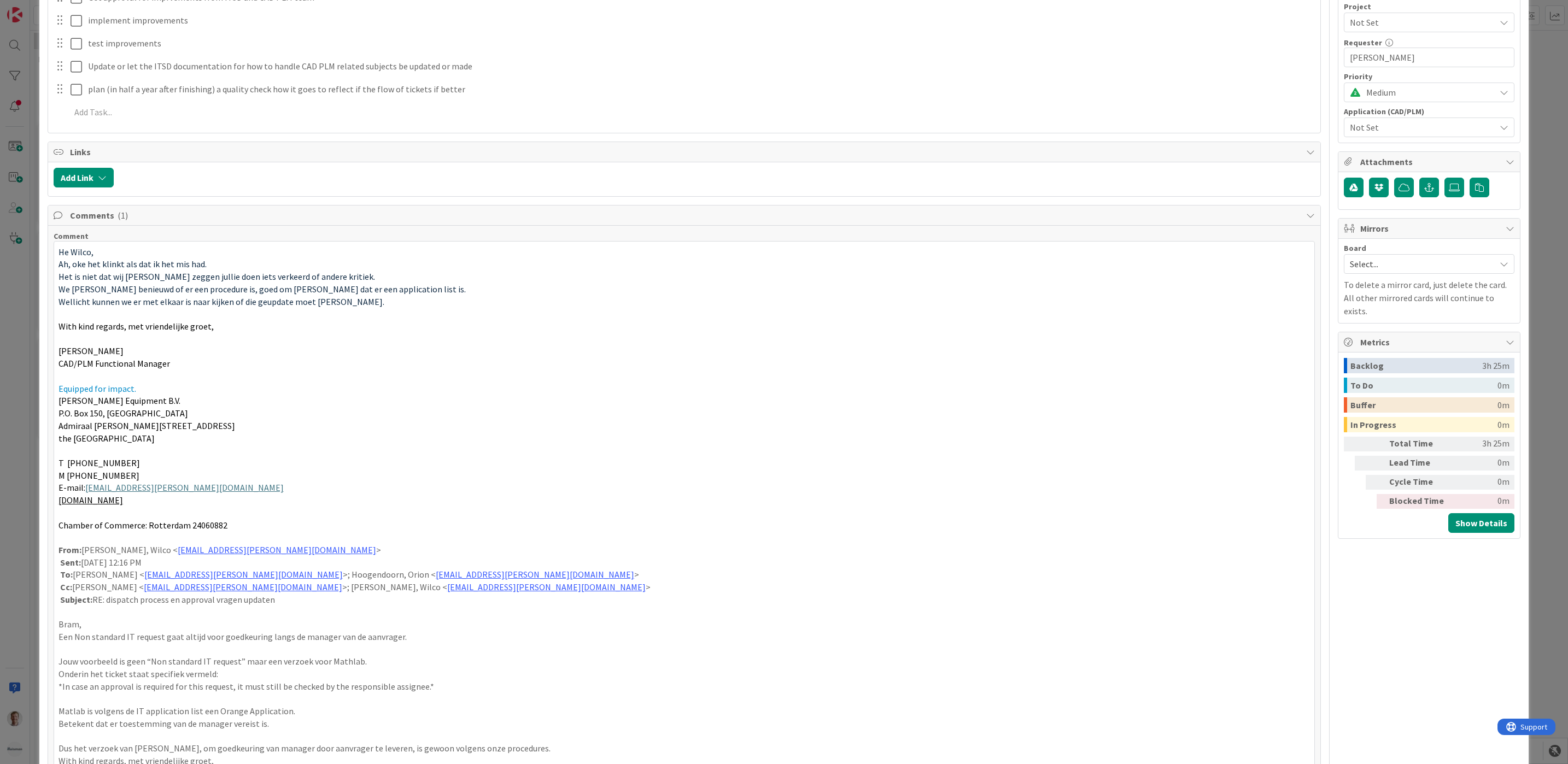
scroll to position [330, 0]
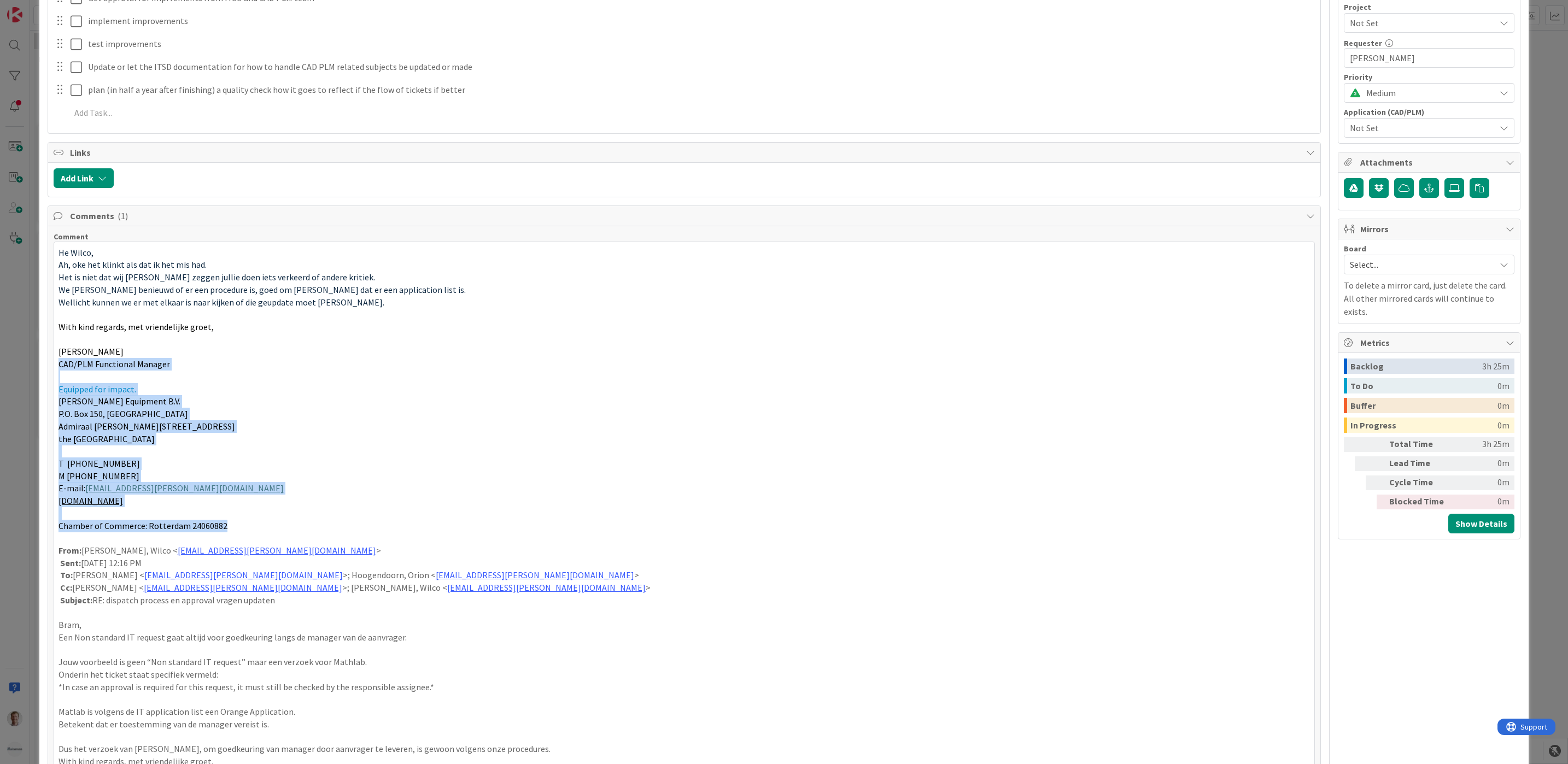
drag, startPoint x: 239, startPoint y: 533, endPoint x: 18, endPoint y: 368, distance: 275.8
click at [18, 368] on div "ID 2300 Team CAD/PLM Backlog New requests Title 66 / 128 Optimize with the serv…" at bounding box center [784, 382] width 1568 height 764
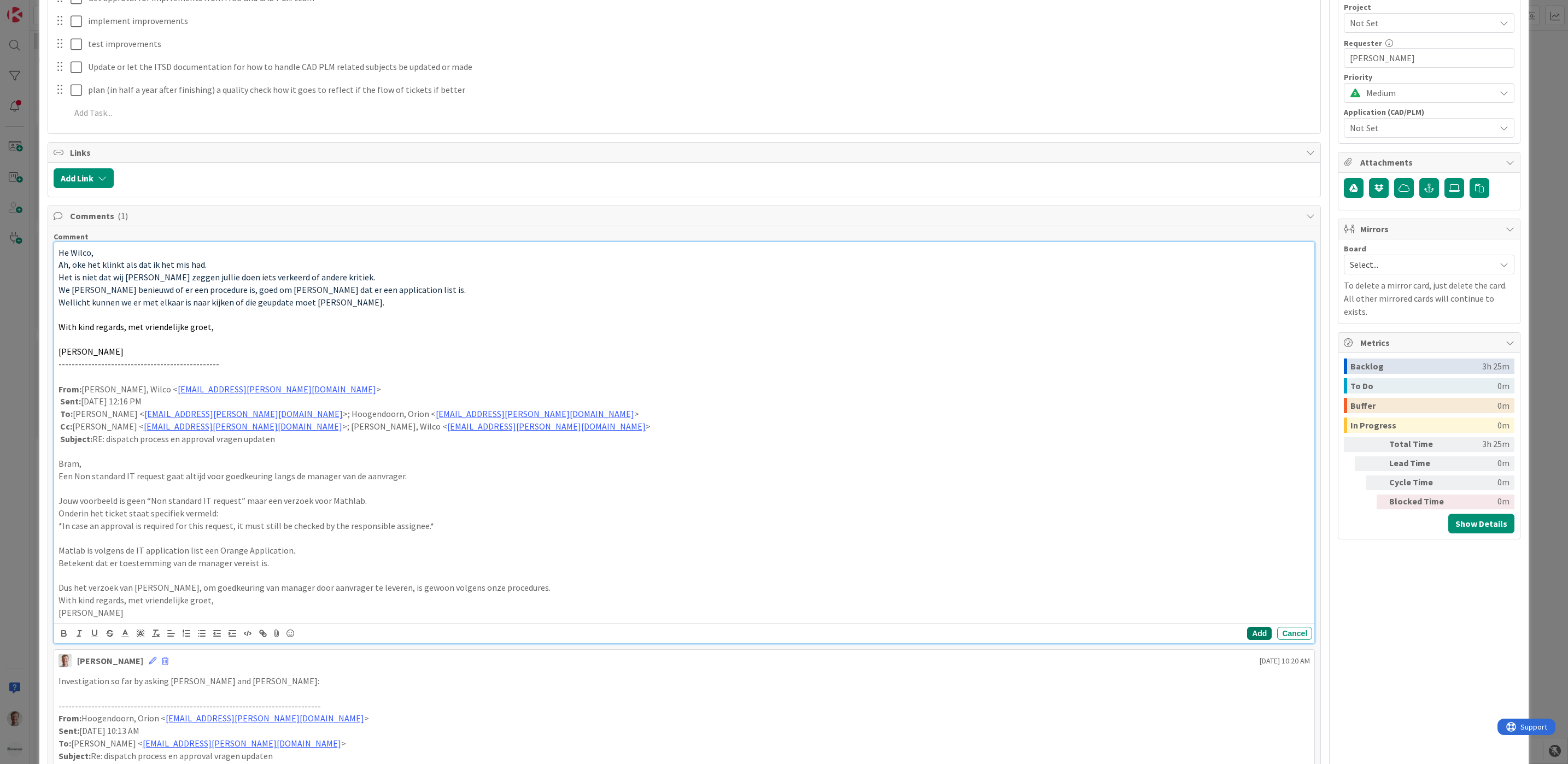
click at [1005, 639] on button "Add" at bounding box center [1258, 633] width 25 height 13
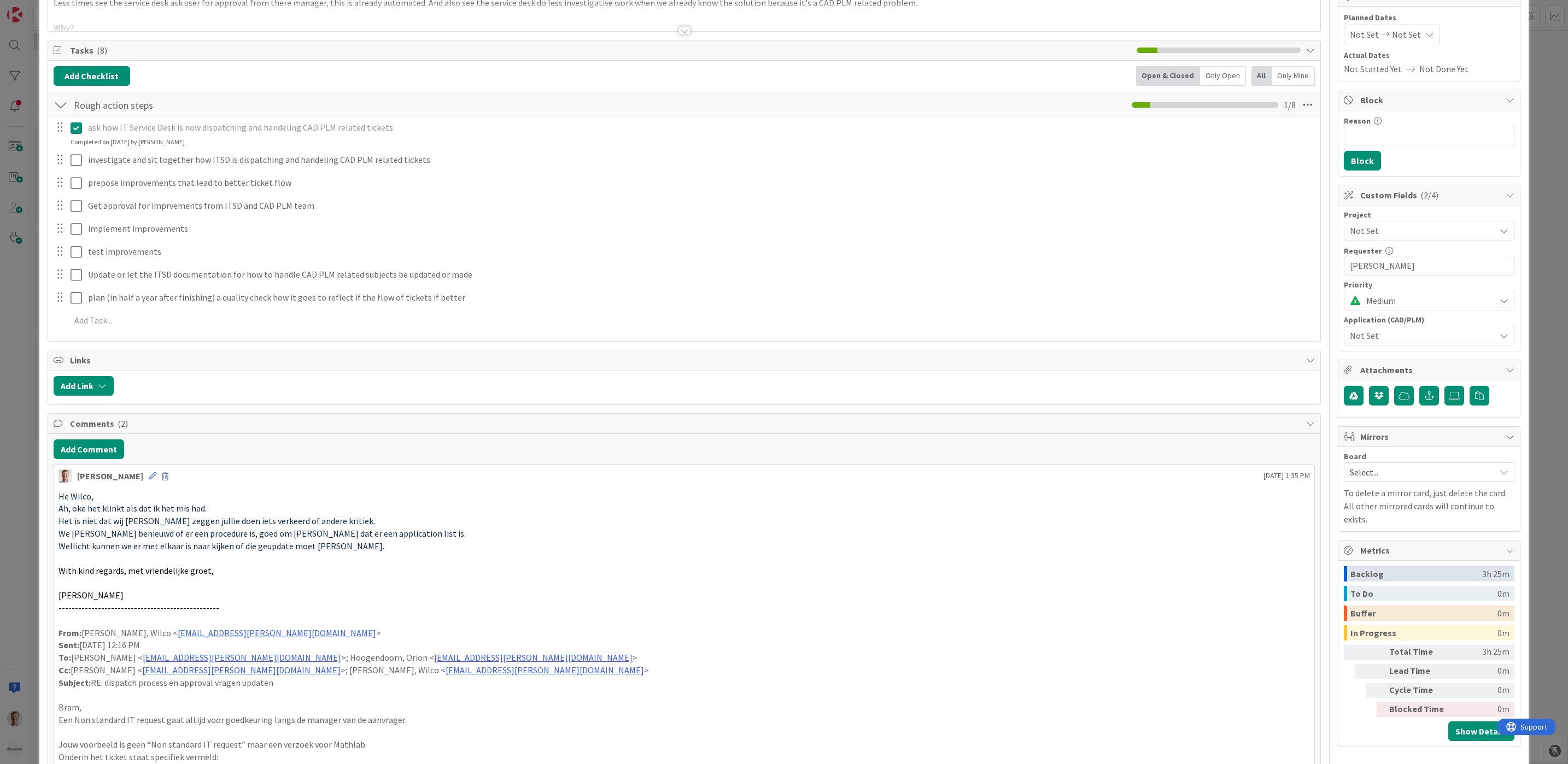
scroll to position [0, 0]
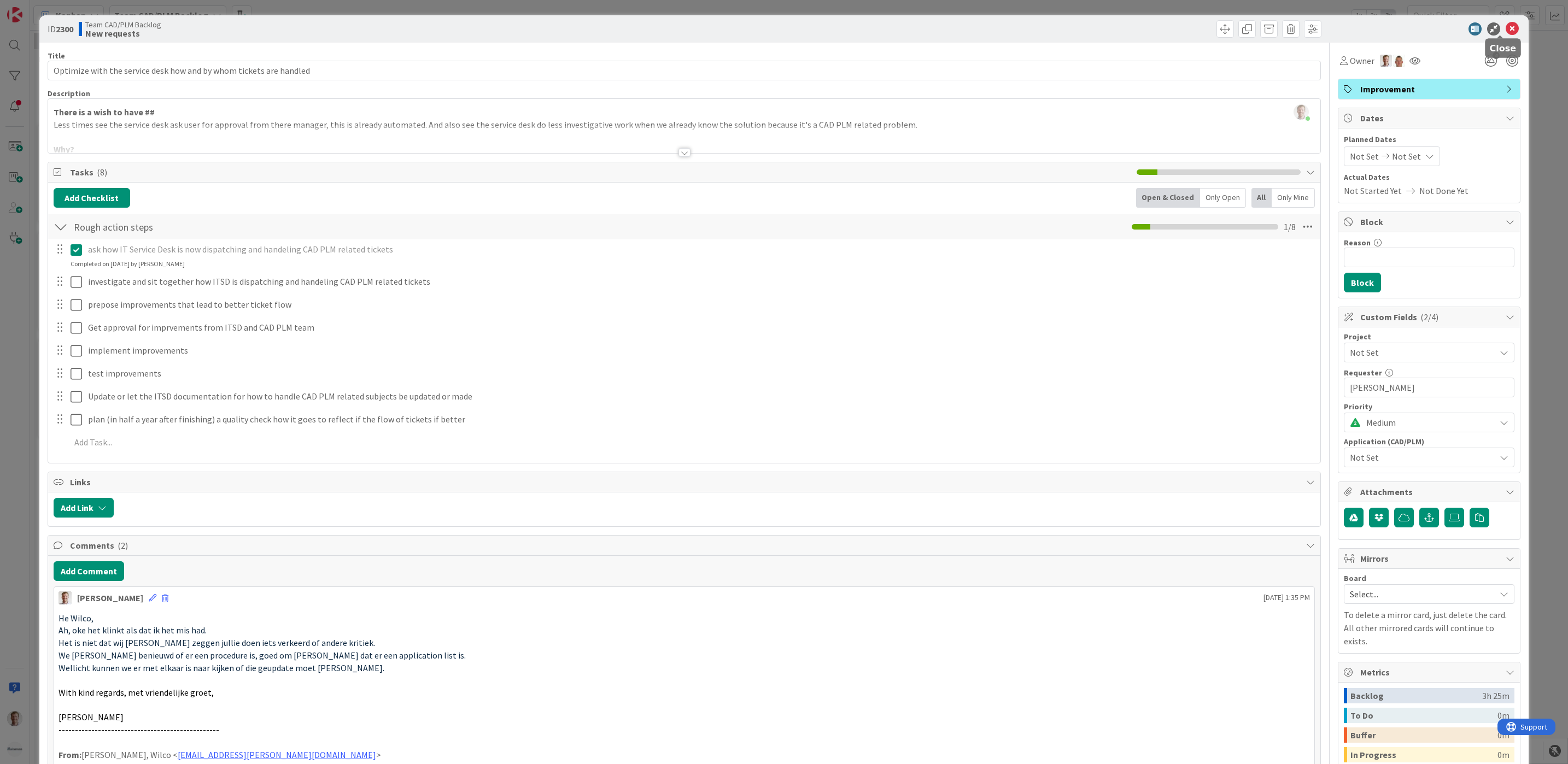
click at [1005, 28] on icon at bounding box center [1511, 29] width 13 height 13
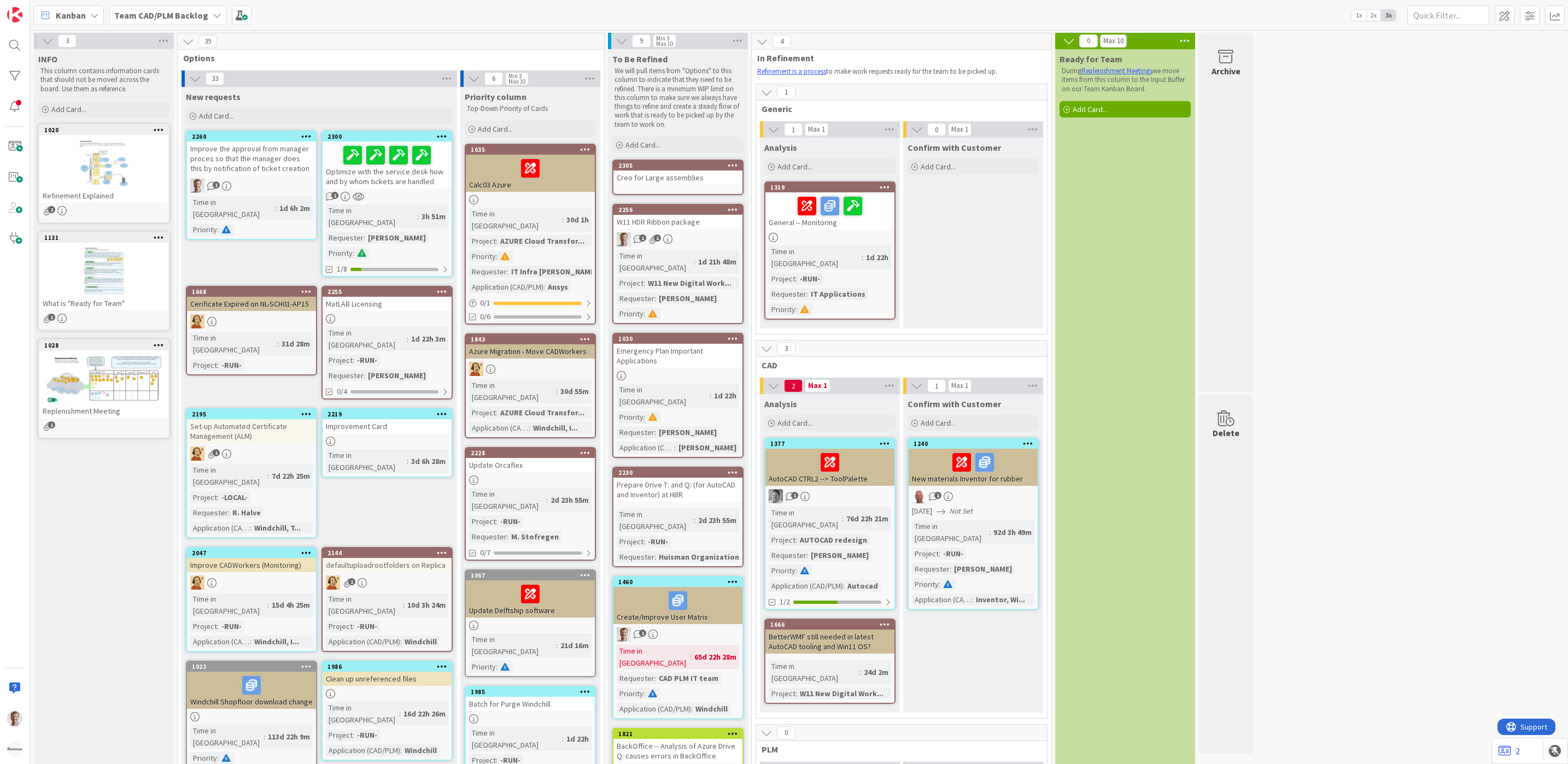
drag, startPoint x: 447, startPoint y: 20, endPoint x: 443, endPoint y: 16, distance: 5.7
click at [447, 20] on div "Kanban Team CAD/PLM Backlog 1x 2x 3x" at bounding box center [799, 15] width 1538 height 30
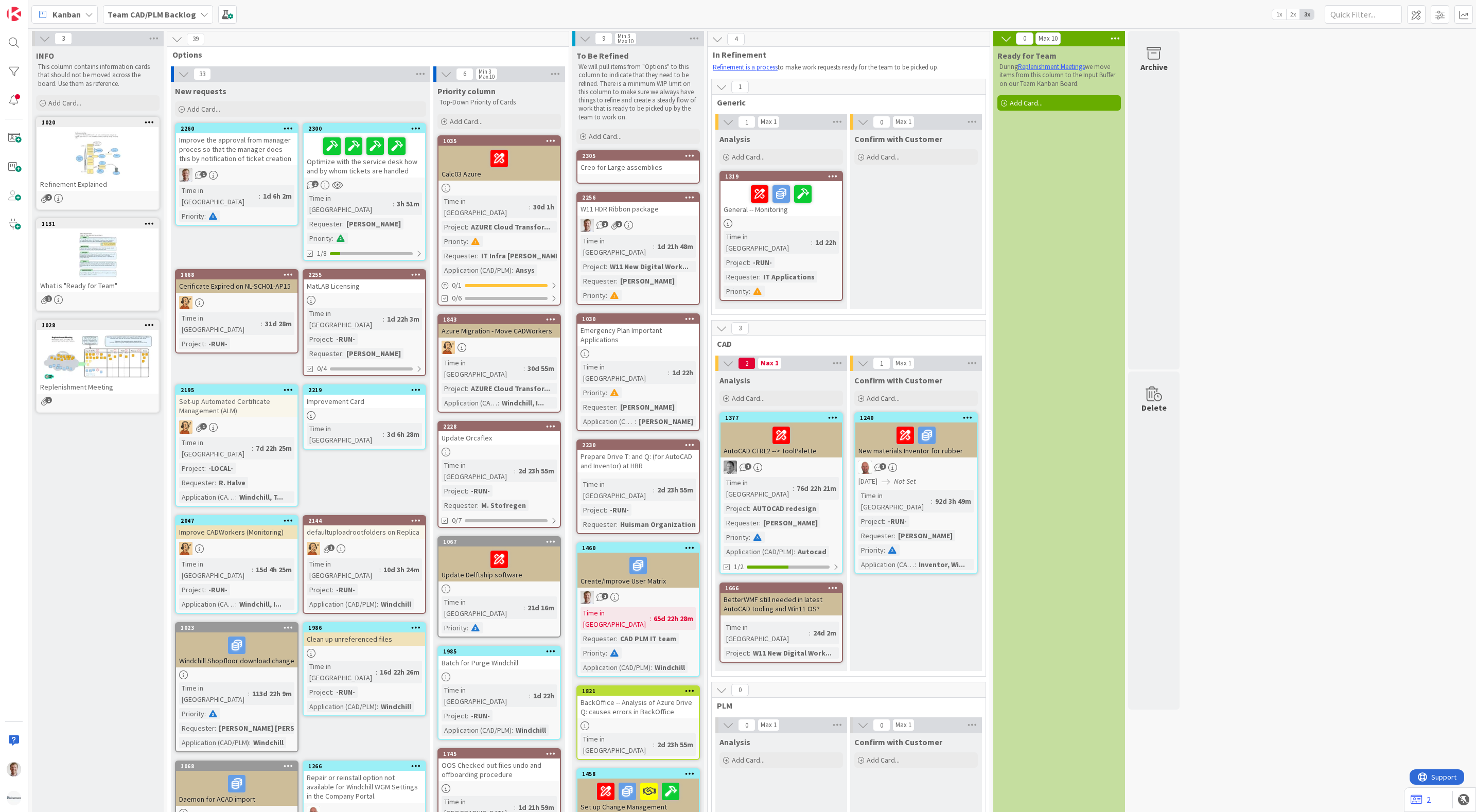
click at [150, 15] on b "Team CAD/PLM Backlog" at bounding box center [151, 15] width 89 height 10
click at [164, 120] on h4 "Team CAD/PLM Kanban" at bounding box center [176, 122] width 124 height 10
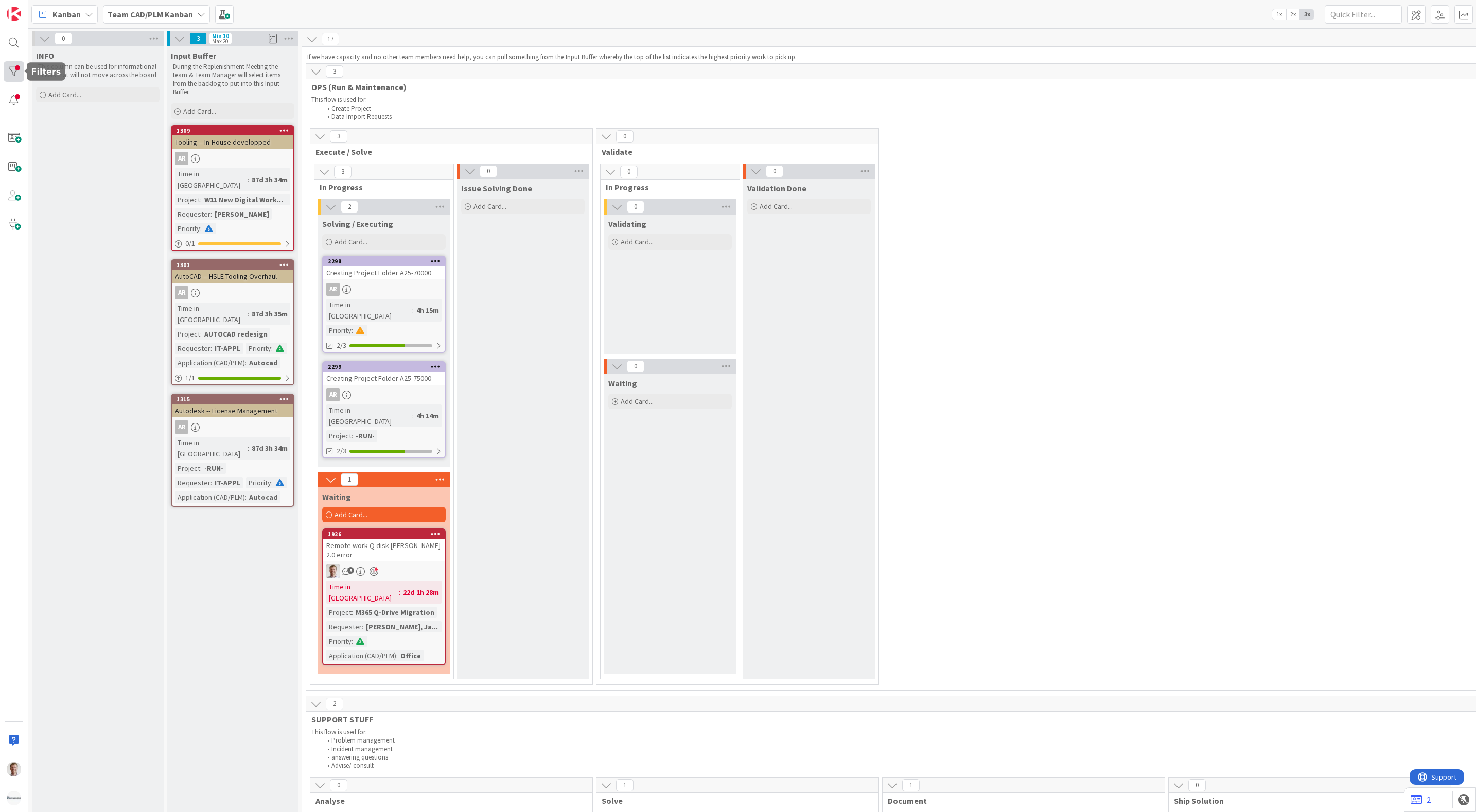
click at [9, 74] on div at bounding box center [14, 71] width 21 height 21
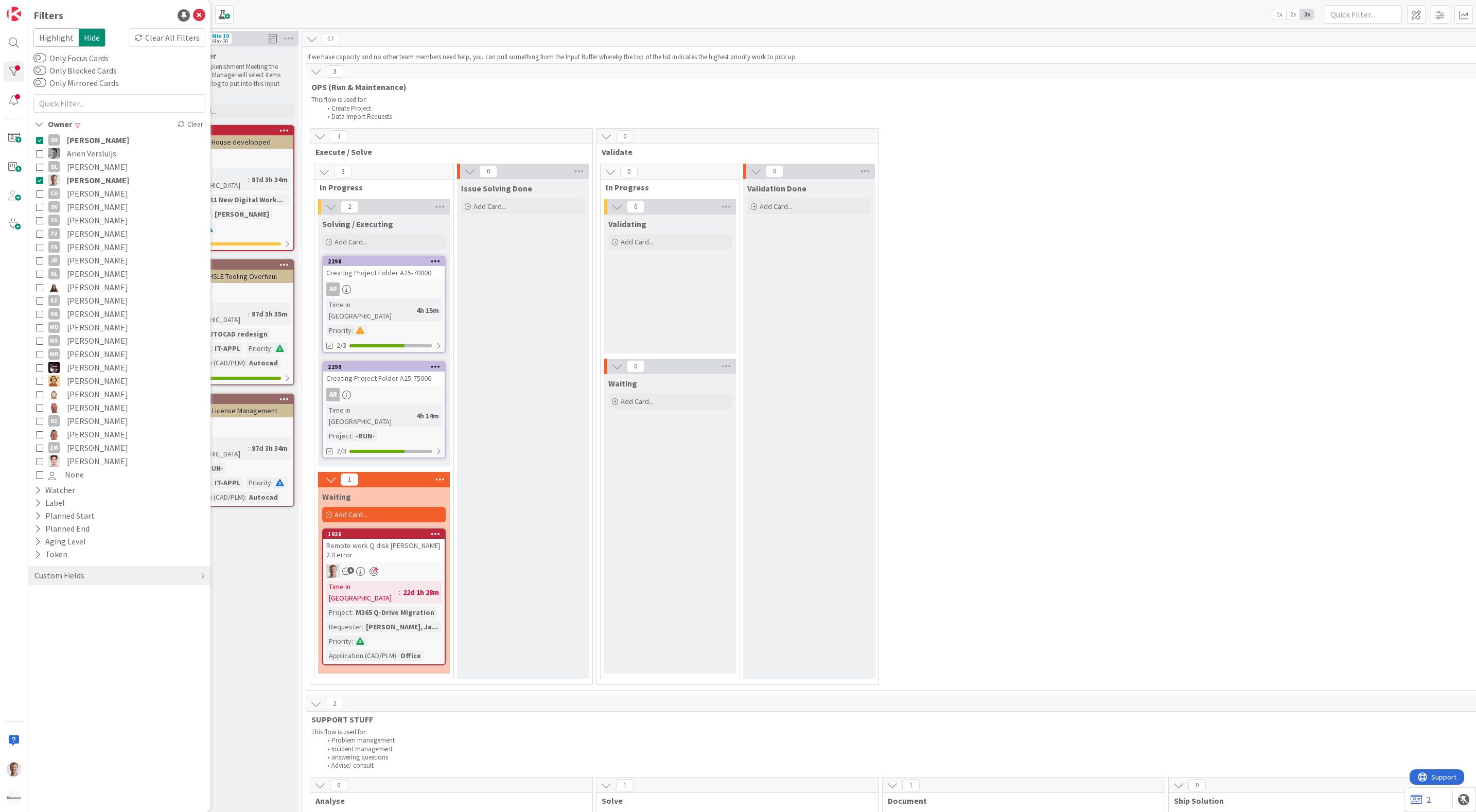
click at [39, 139] on icon at bounding box center [40, 140] width 7 height 7
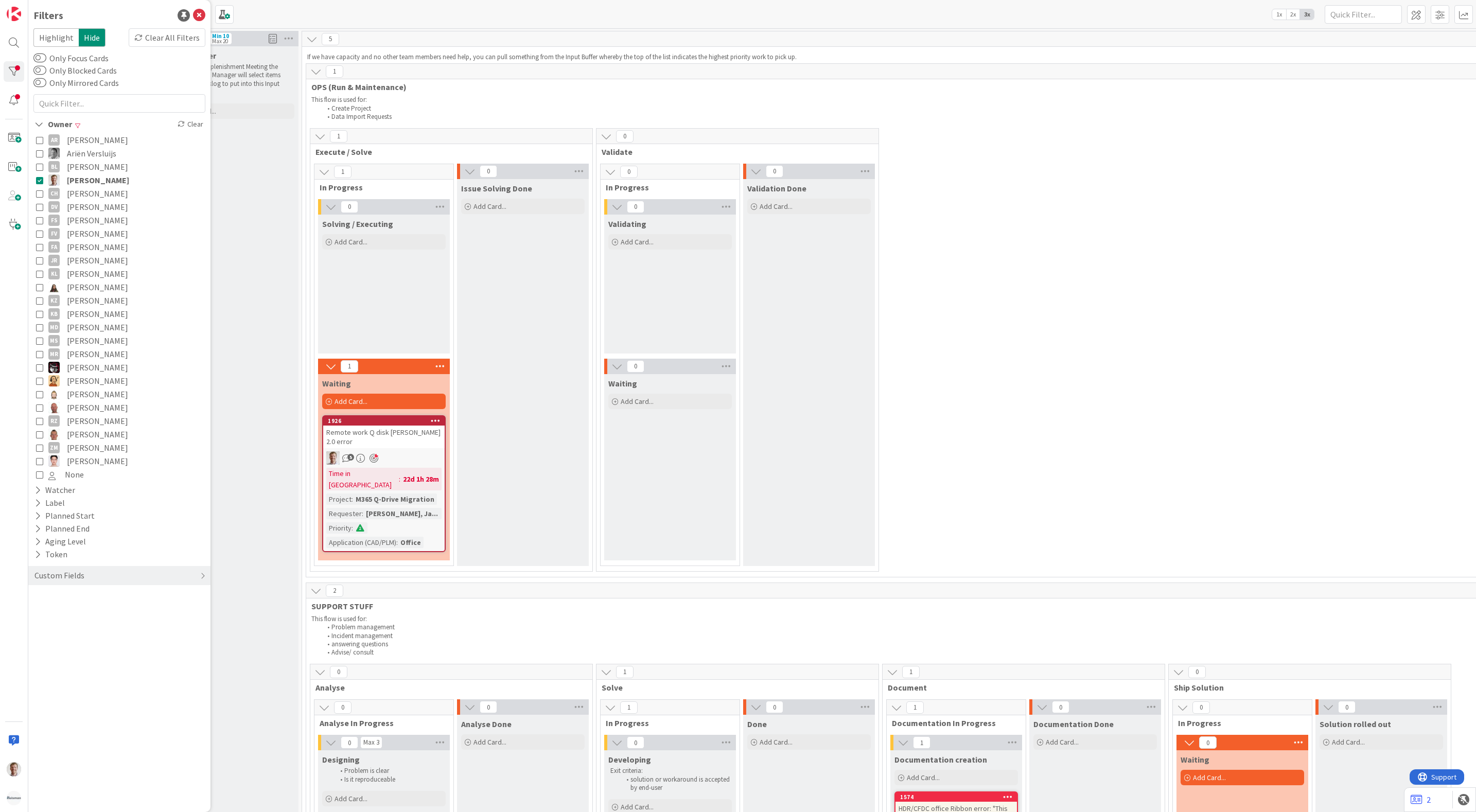
click at [946, 337] on div "1 Execute / Solve 1 In Progress 0 Solving / Executing Add Card... 1 Waiting Add…" at bounding box center [1167, 352] width 1717 height 449
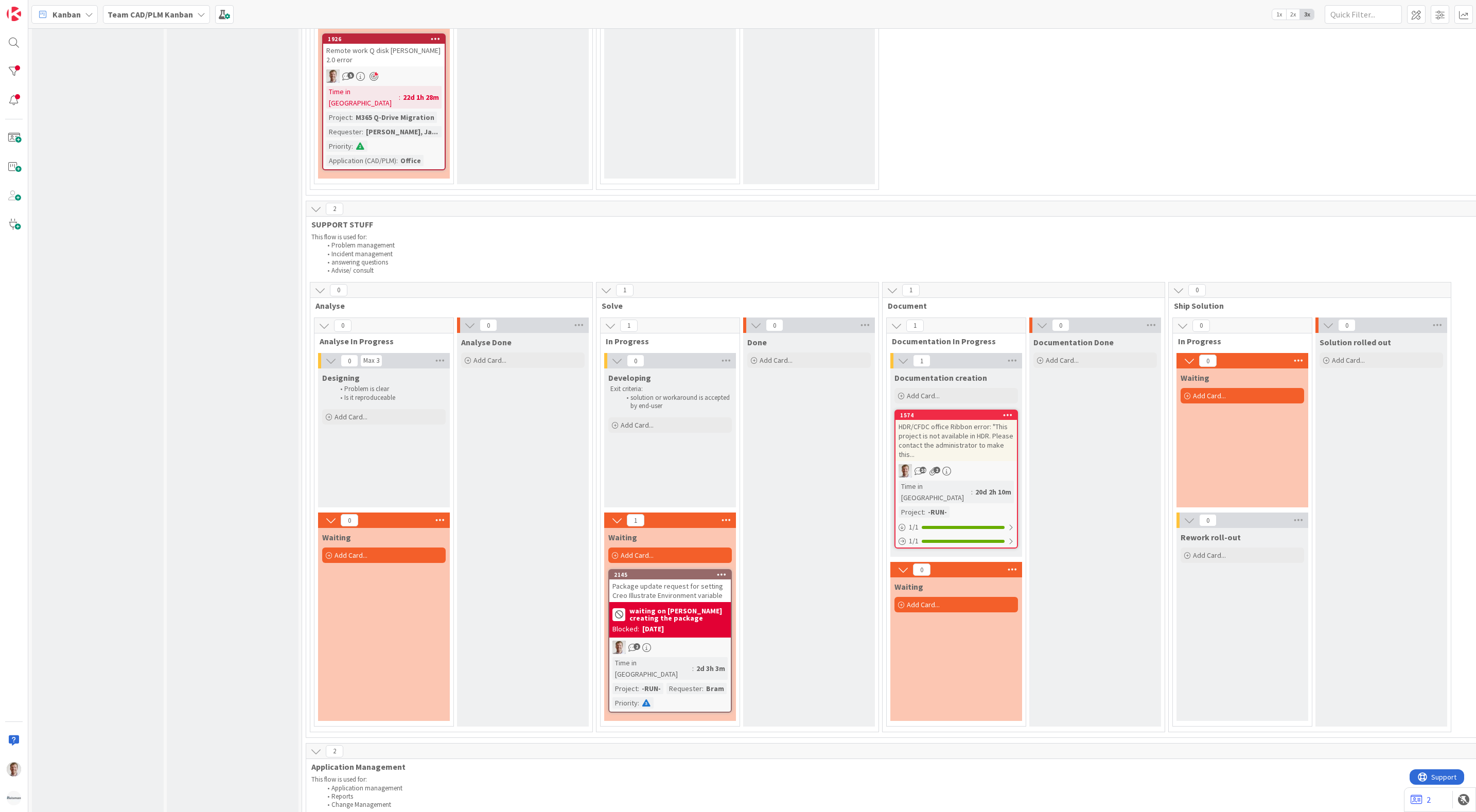
scroll to position [849, 0]
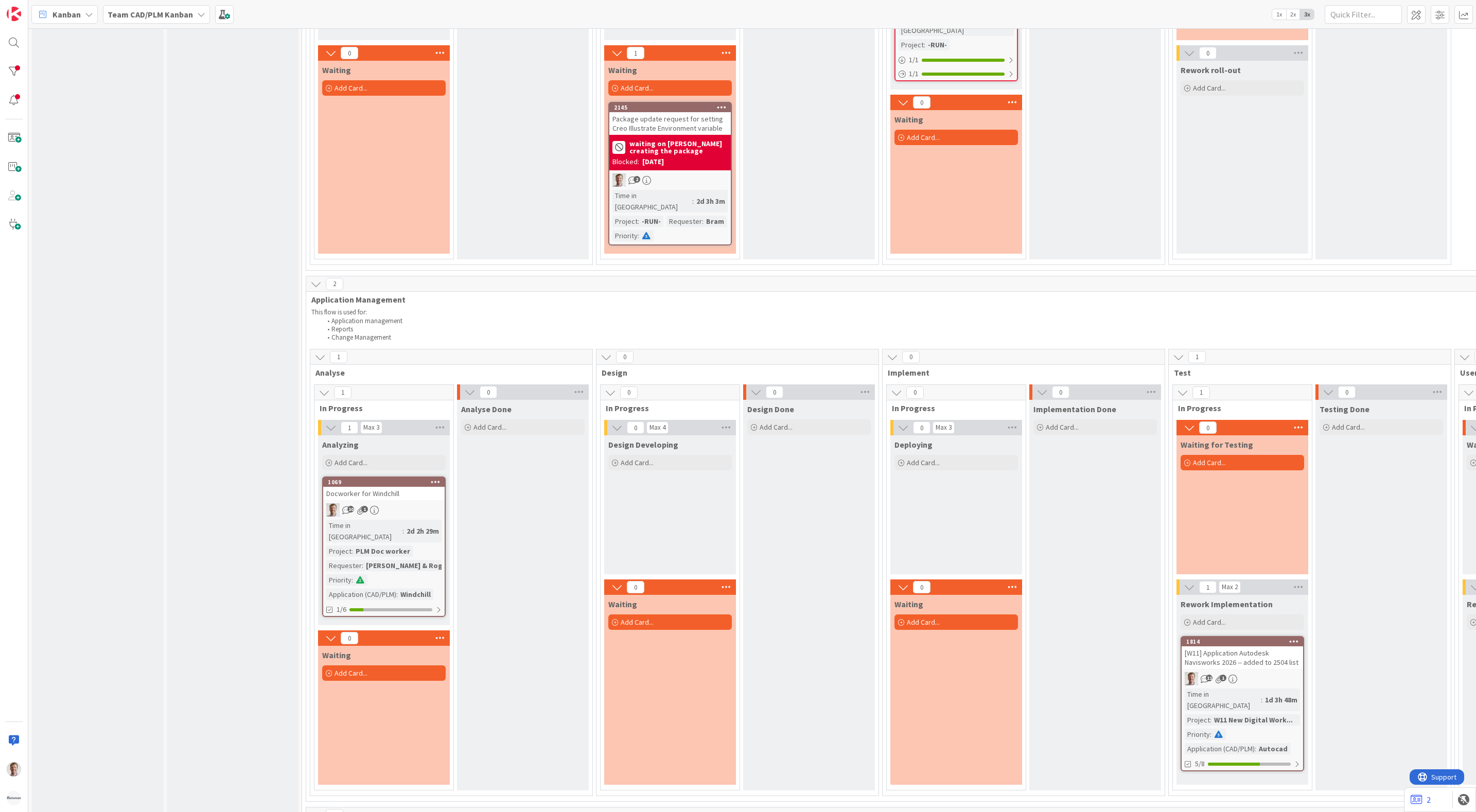
click at [946, 604] on div "[W11] Application Autodesk Navisworks 2026 -- added to 2504 list" at bounding box center [1241, 657] width 121 height 22
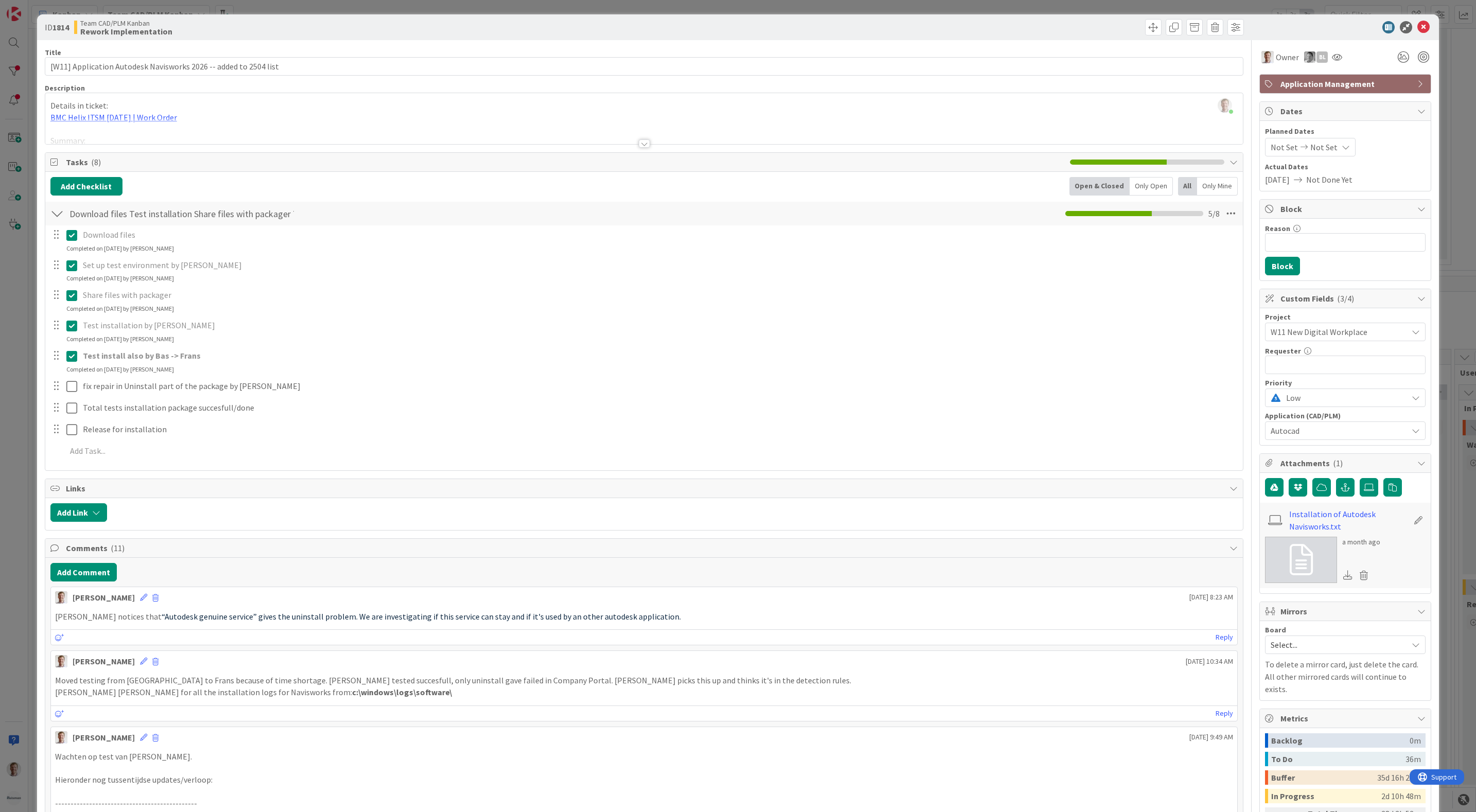
click at [639, 143] on div at bounding box center [644, 143] width 11 height 9
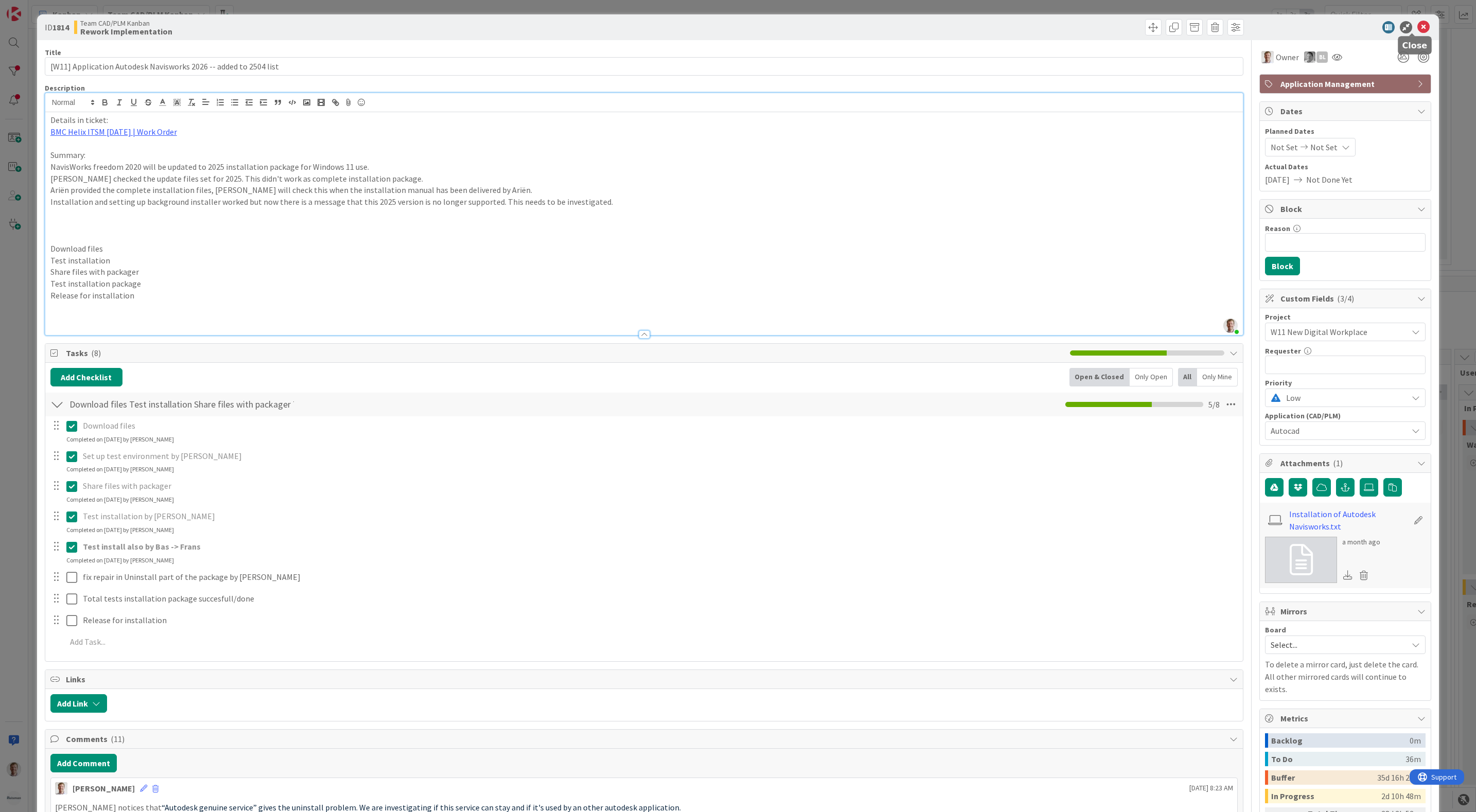
click at [946, 27] on icon at bounding box center [1423, 27] width 12 height 12
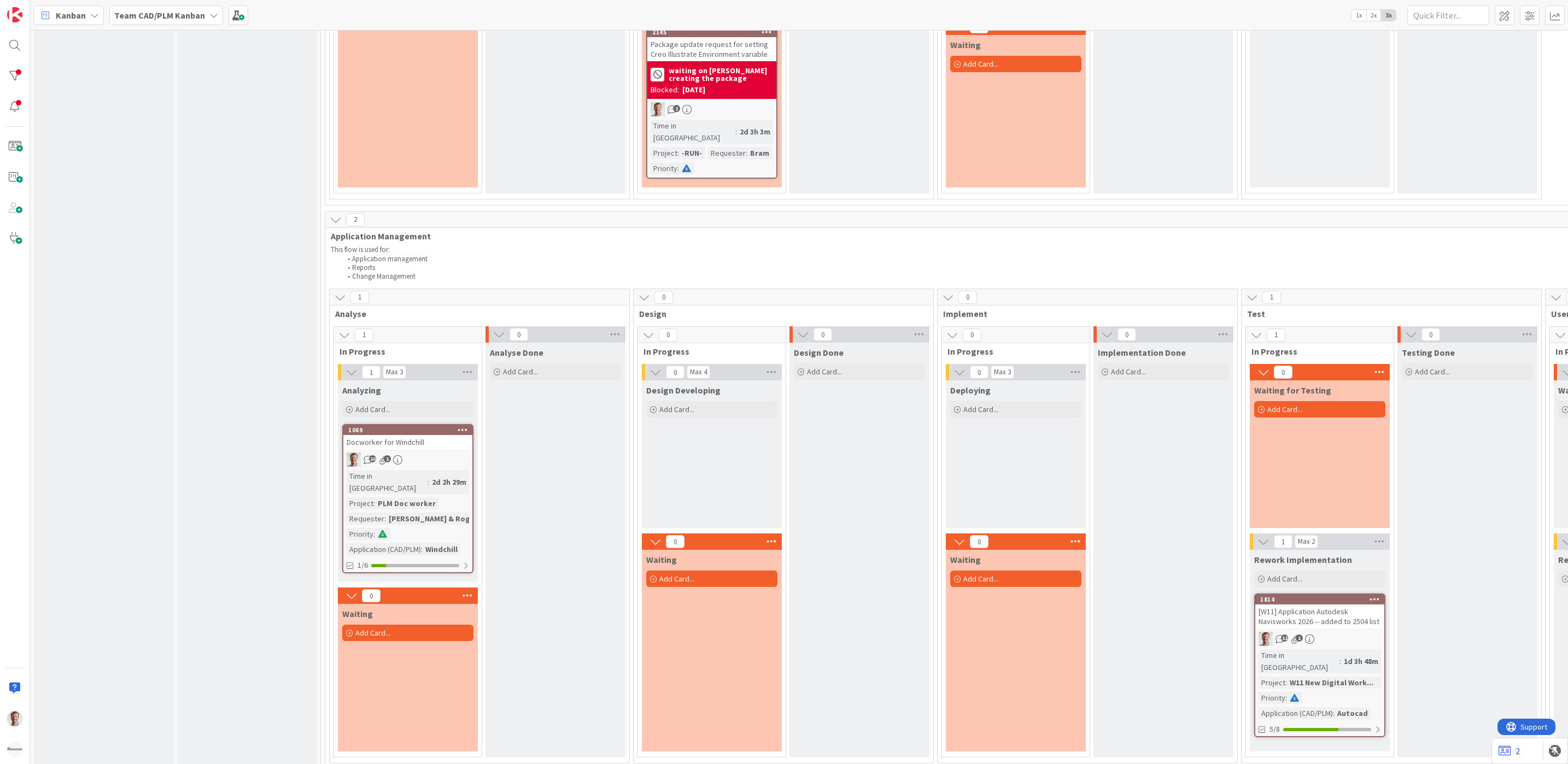
scroll to position [1230, 0]
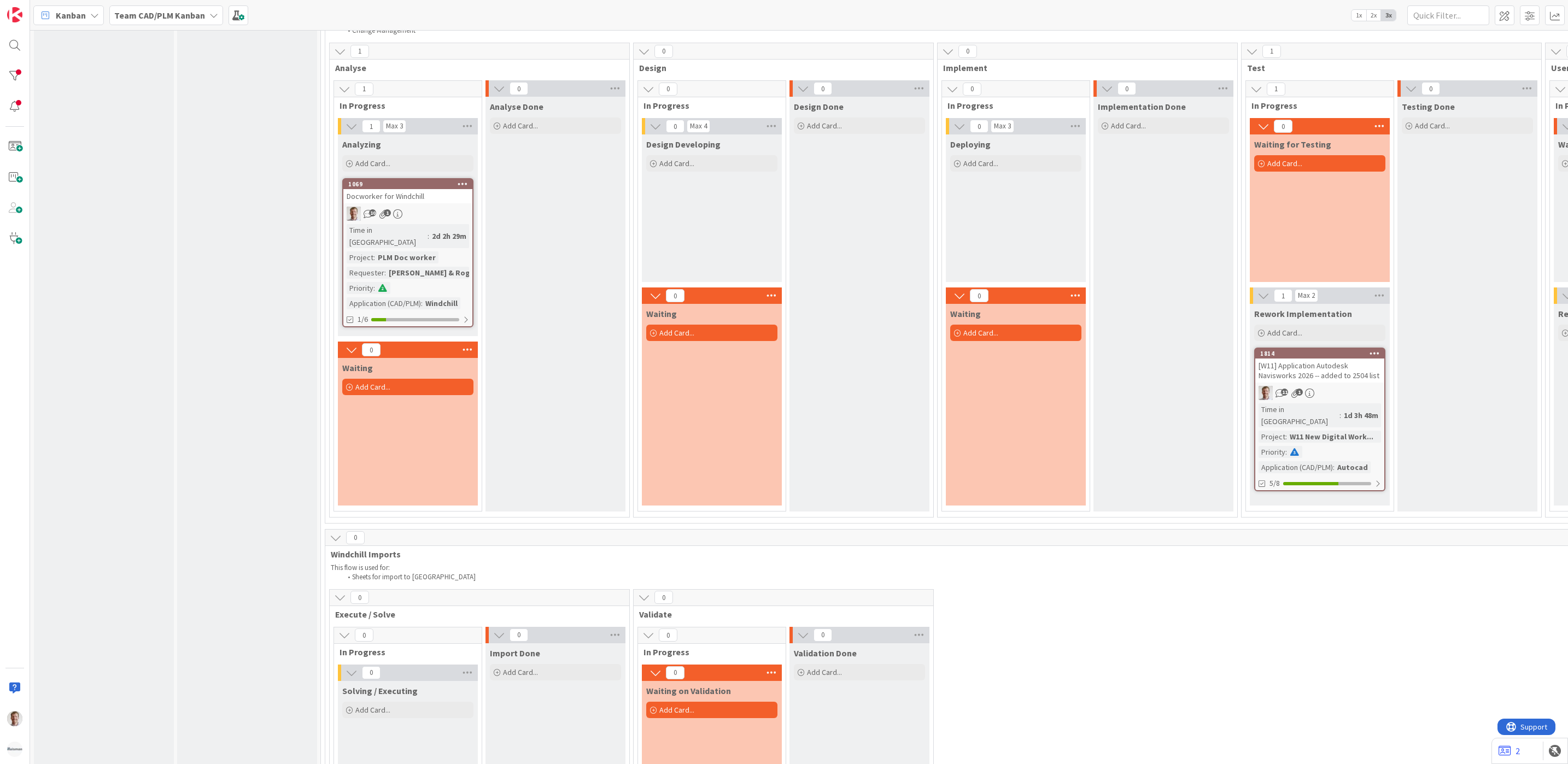
click at [1005, 359] on div "[W11] Application Autodesk Navisworks 2026 -- added to 2504 list" at bounding box center [1319, 371] width 129 height 24
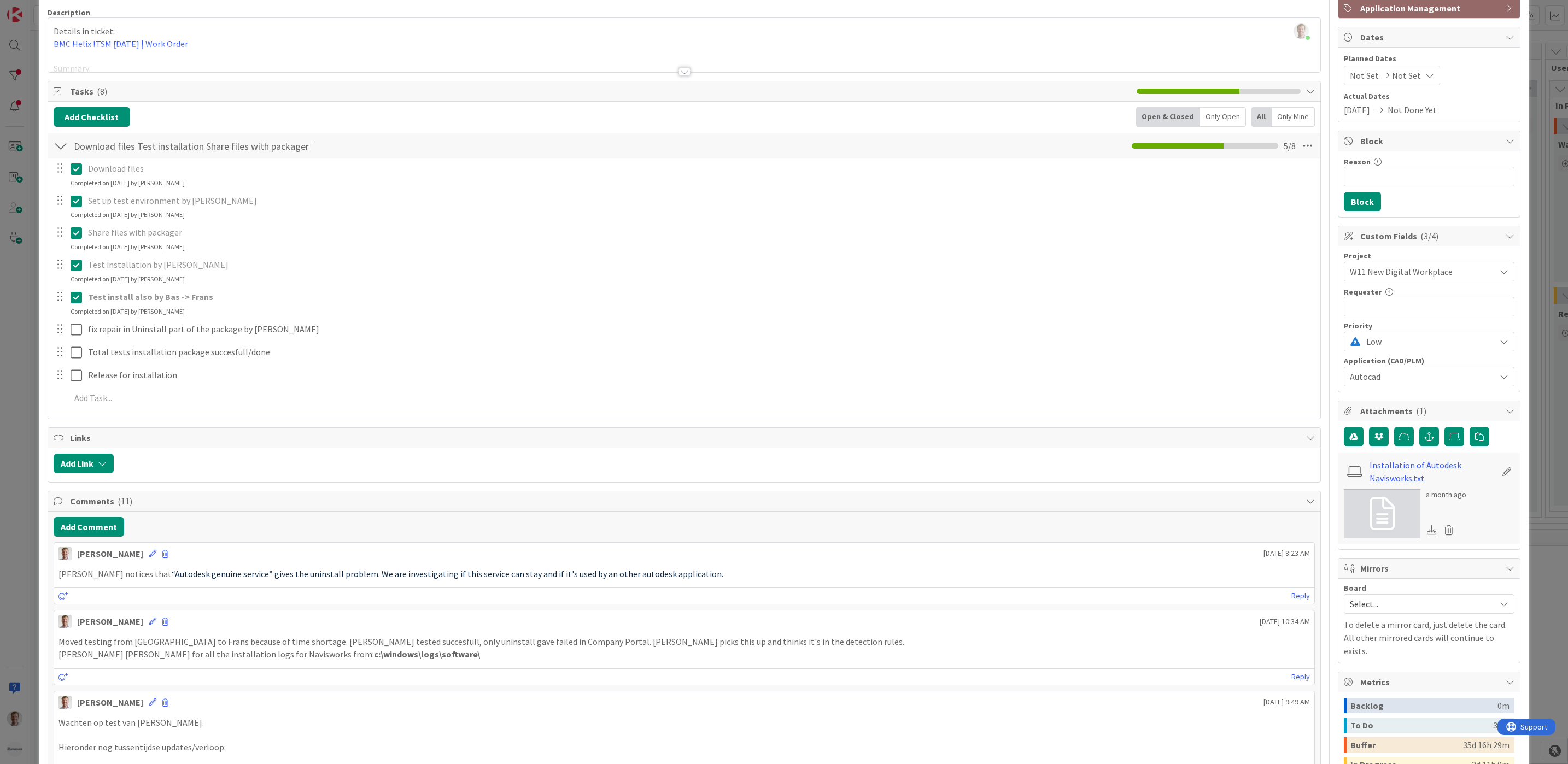
scroll to position [82, 0]
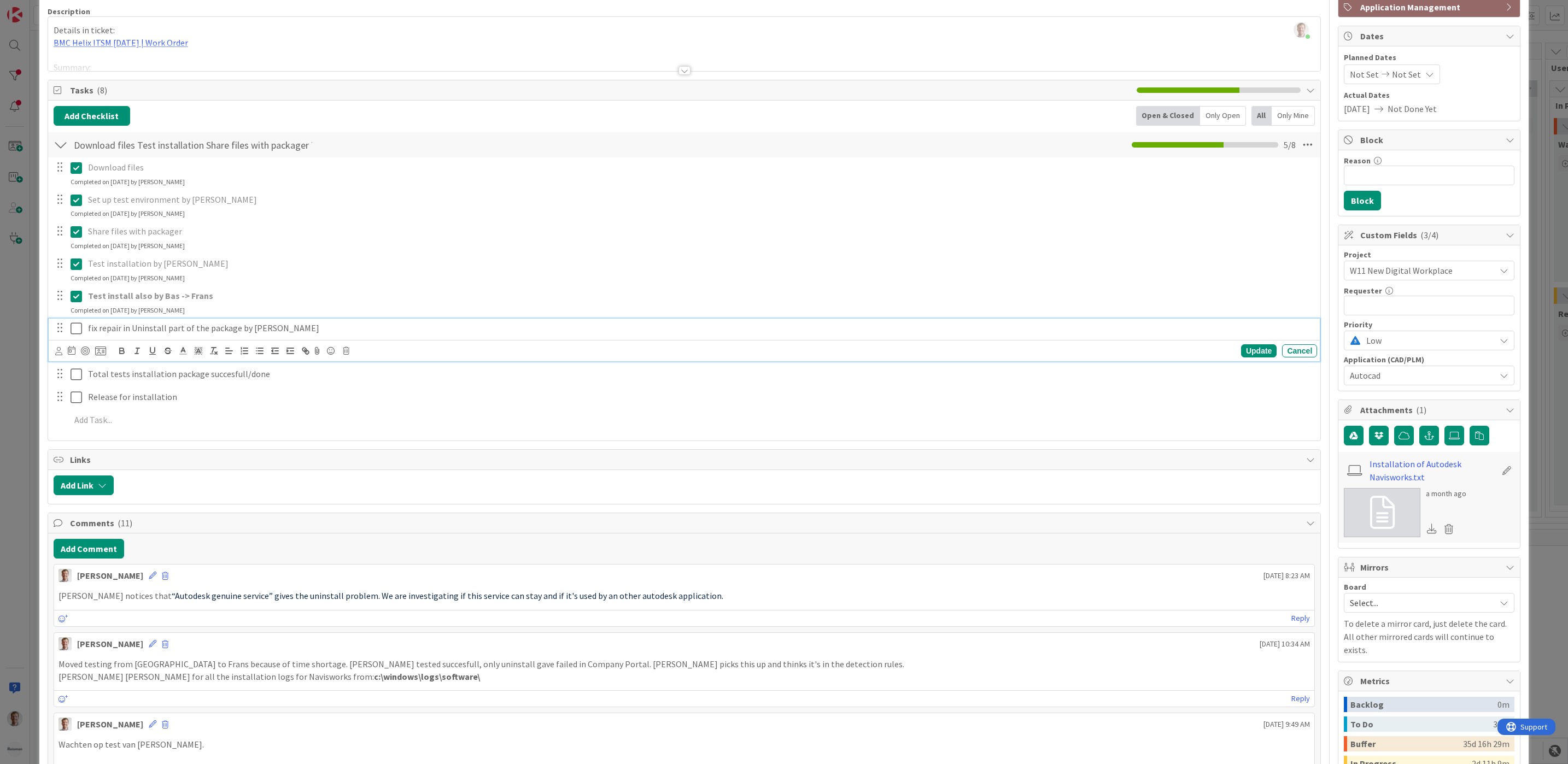
click at [74, 325] on icon at bounding box center [76, 329] width 12 height 13
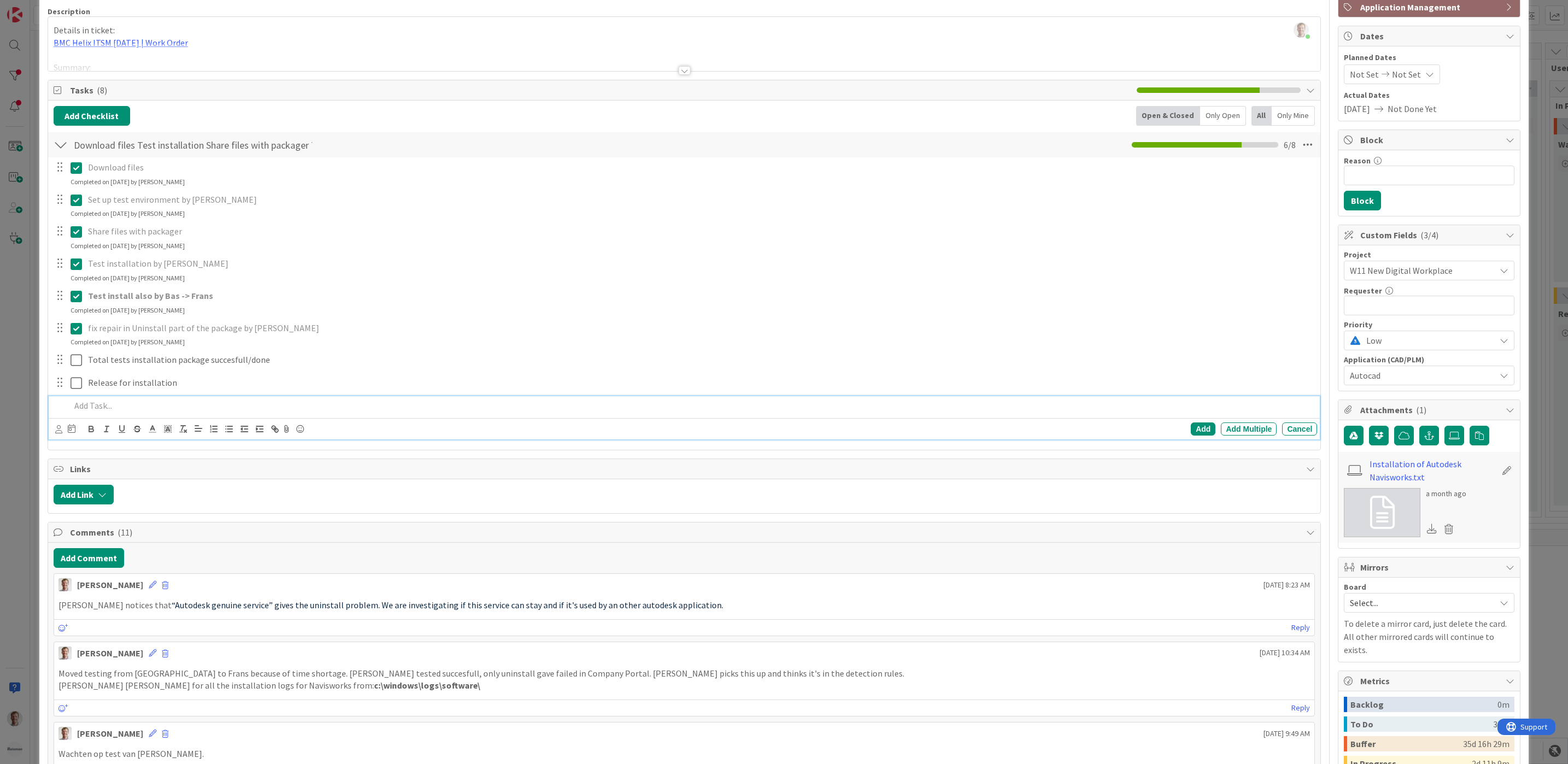
click at [95, 408] on p at bounding box center [691, 406] width 1242 height 13
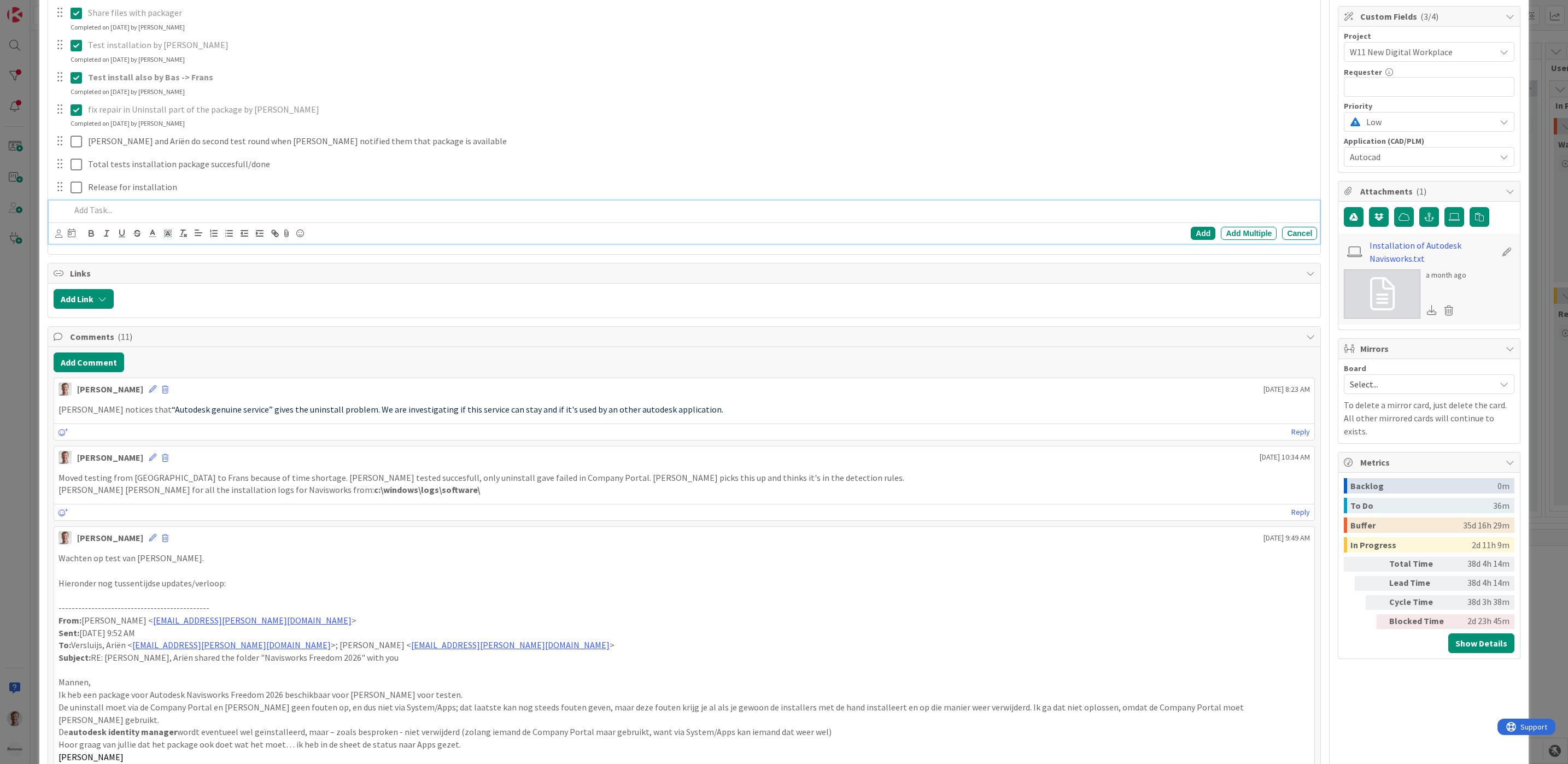
scroll to position [351, 0]
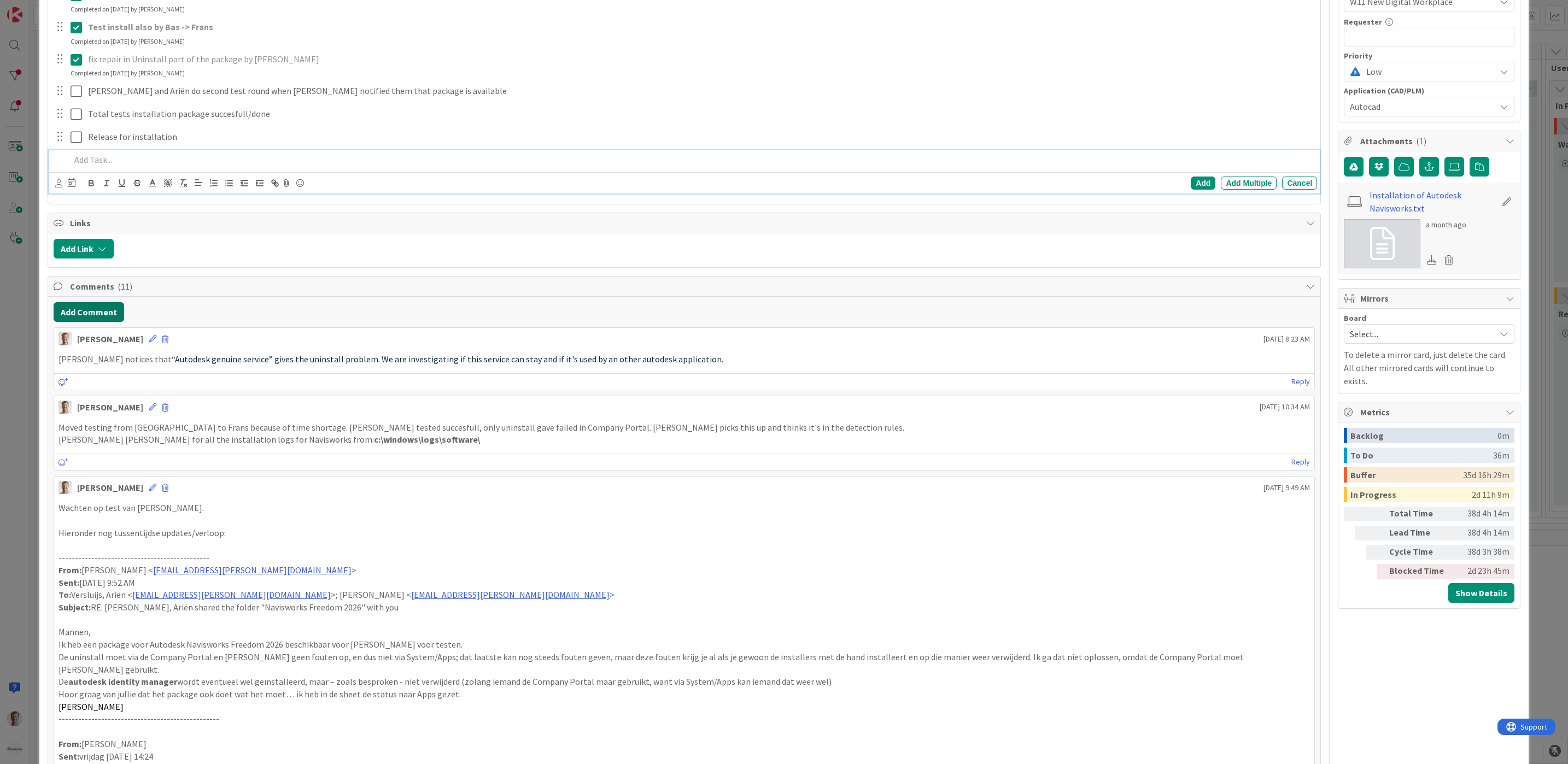
click at [82, 321] on button "Add Comment" at bounding box center [89, 312] width 70 height 20
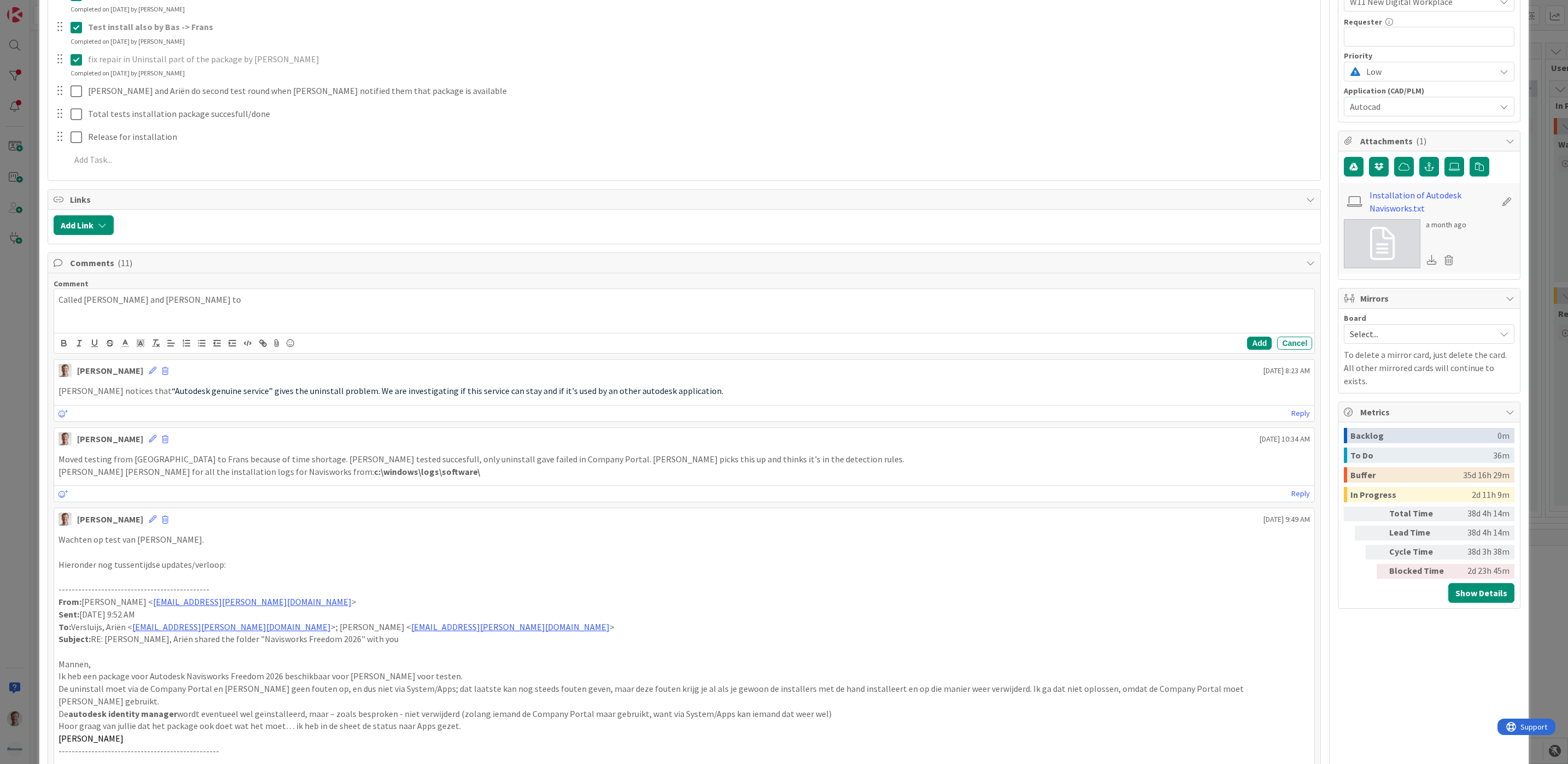
drag, startPoint x: 116, startPoint y: 303, endPoint x: 166, endPoint y: 329, distance: 56.4
click at [117, 303] on p "Called [PERSON_NAME] and [PERSON_NAME] to" at bounding box center [684, 299] width 1252 height 13
click at [212, 298] on p "Called [PERSON_NAME] and than [PERSON_NAME] to" at bounding box center [684, 299] width 1252 height 13
drag, startPoint x: 198, startPoint y: 318, endPoint x: 216, endPoint y: 337, distance: 26.2
click at [199, 318] on p "Called [PERSON_NAME] as well, he repaired the uninstall with tips from [PERSON_…" at bounding box center [684, 312] width 1252 height 13
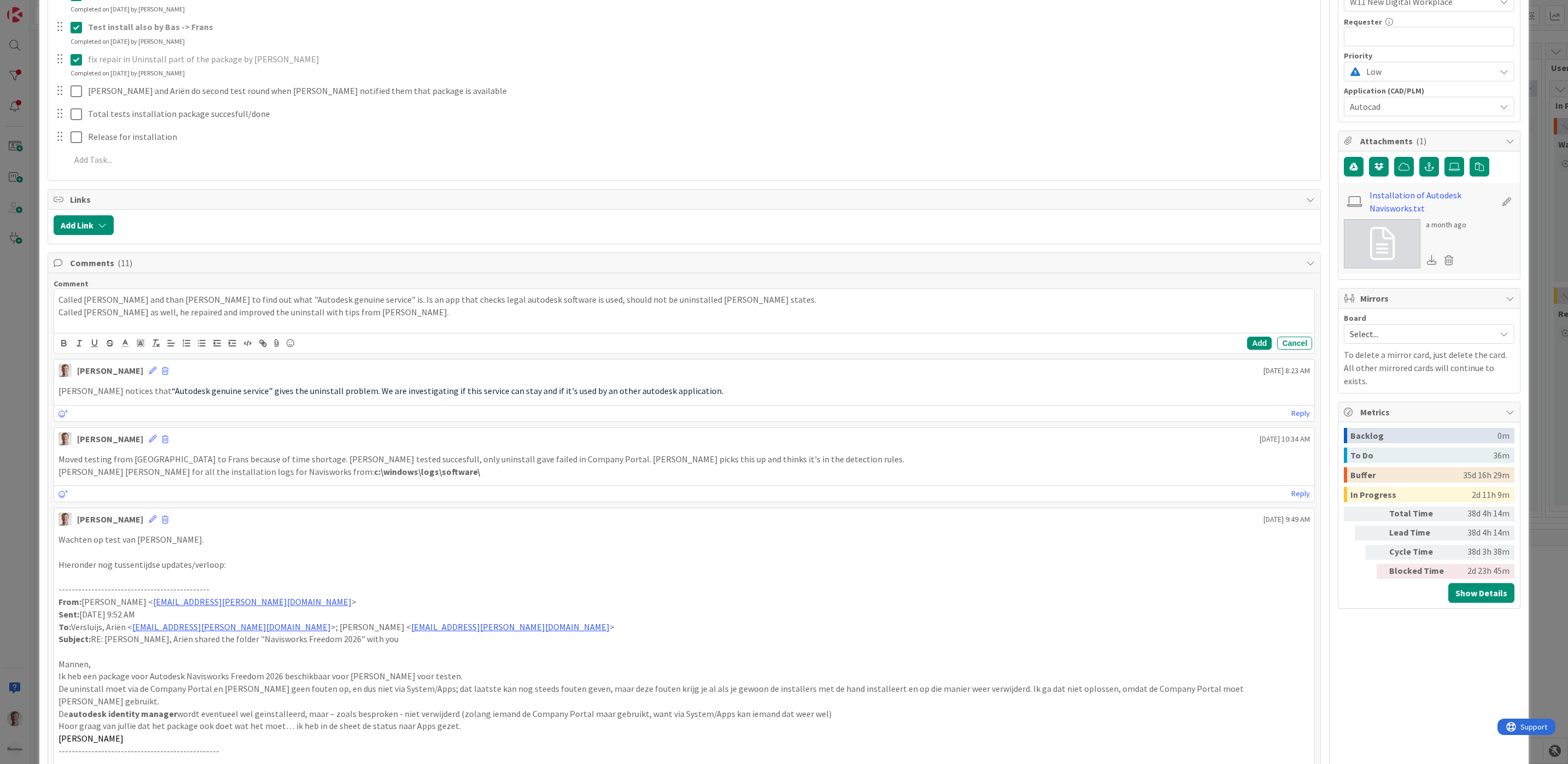
click at [407, 319] on p "Called [PERSON_NAME] as well, he repaired and improved the uninstall with tips …" at bounding box center [684, 312] width 1252 height 13
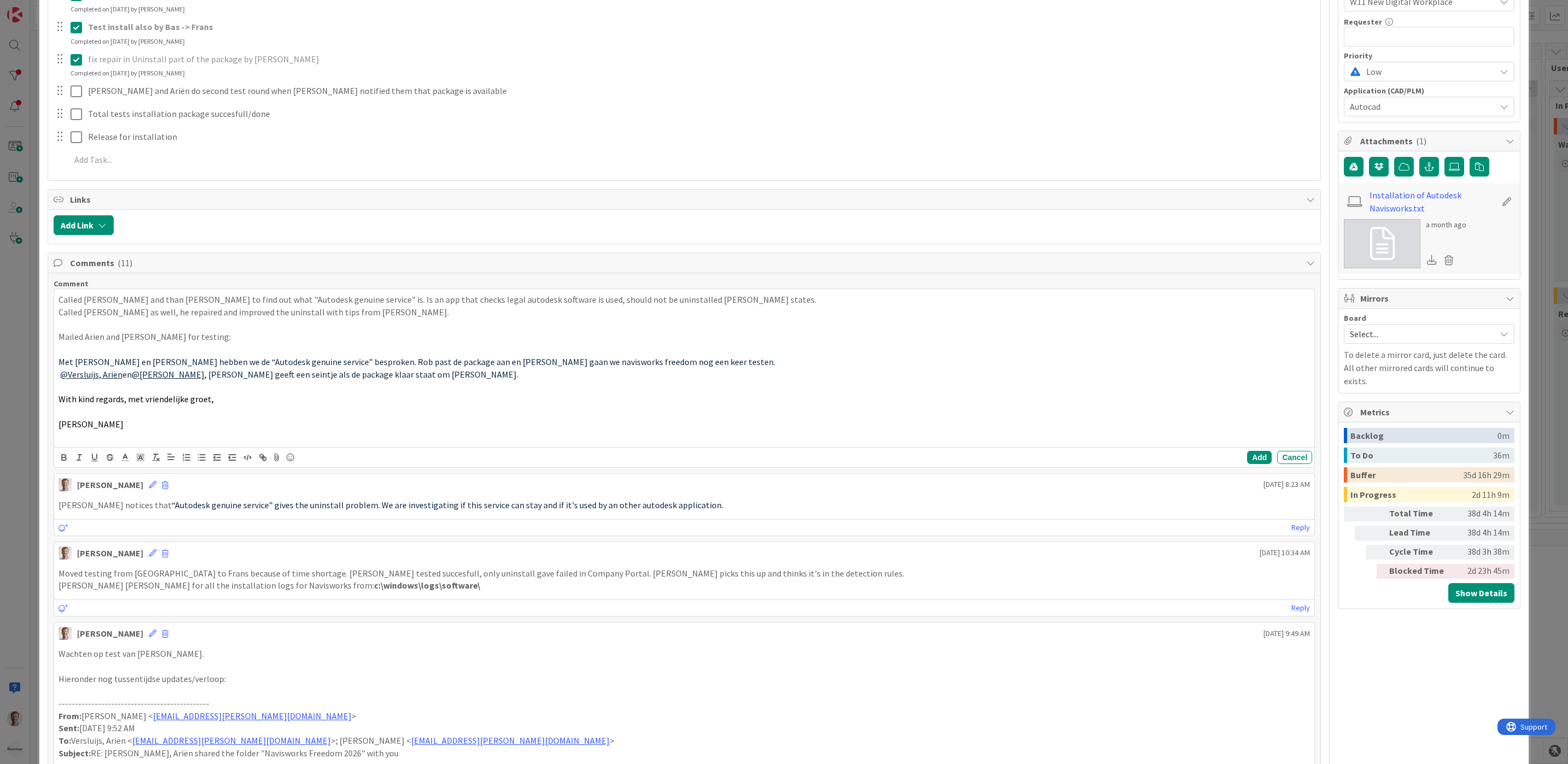
click at [84, 418] on p at bounding box center [684, 412] width 1252 height 13
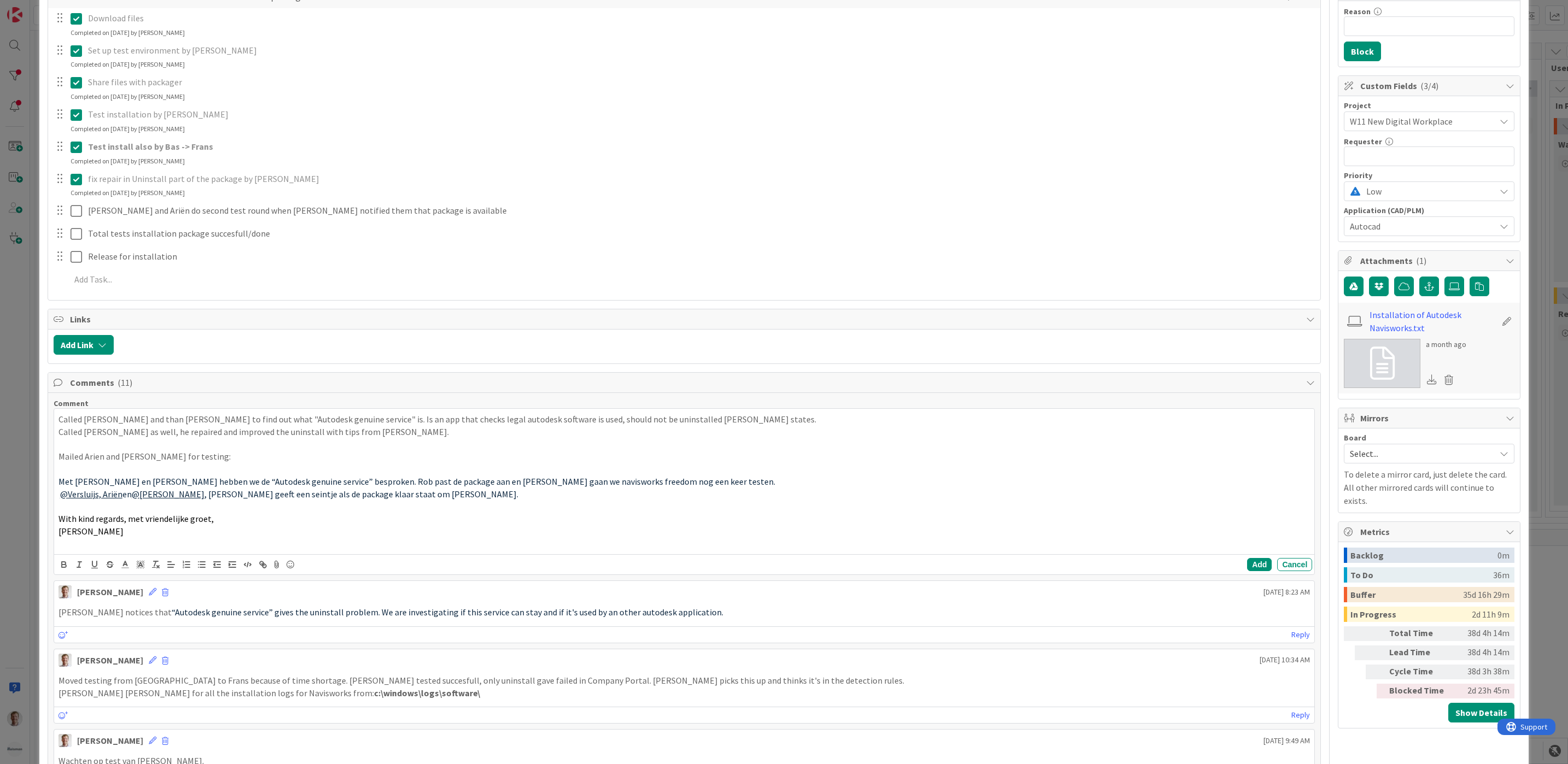
scroll to position [246, 0]
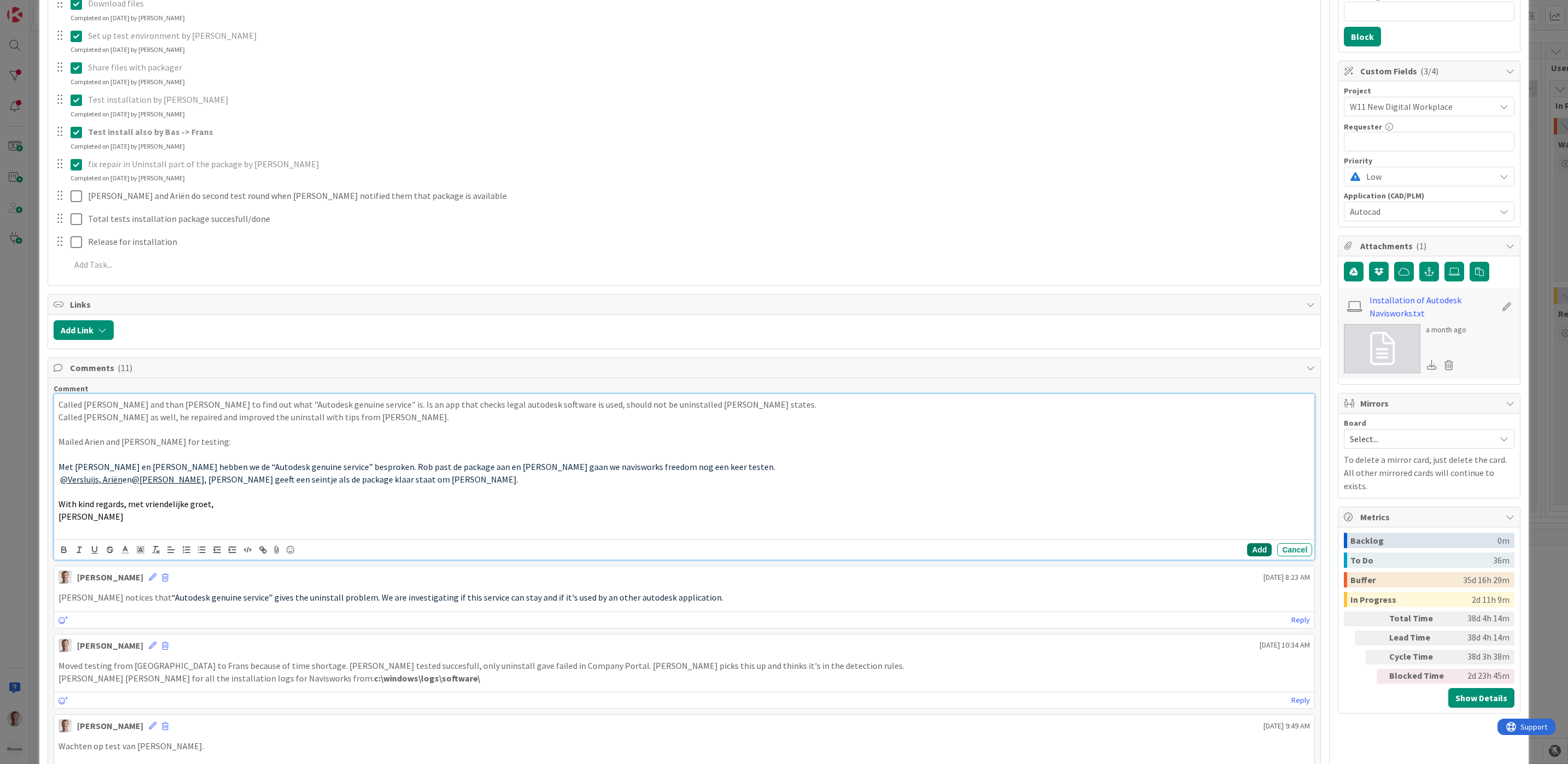
click at [1005, 549] on button "Add" at bounding box center [1258, 549] width 25 height 13
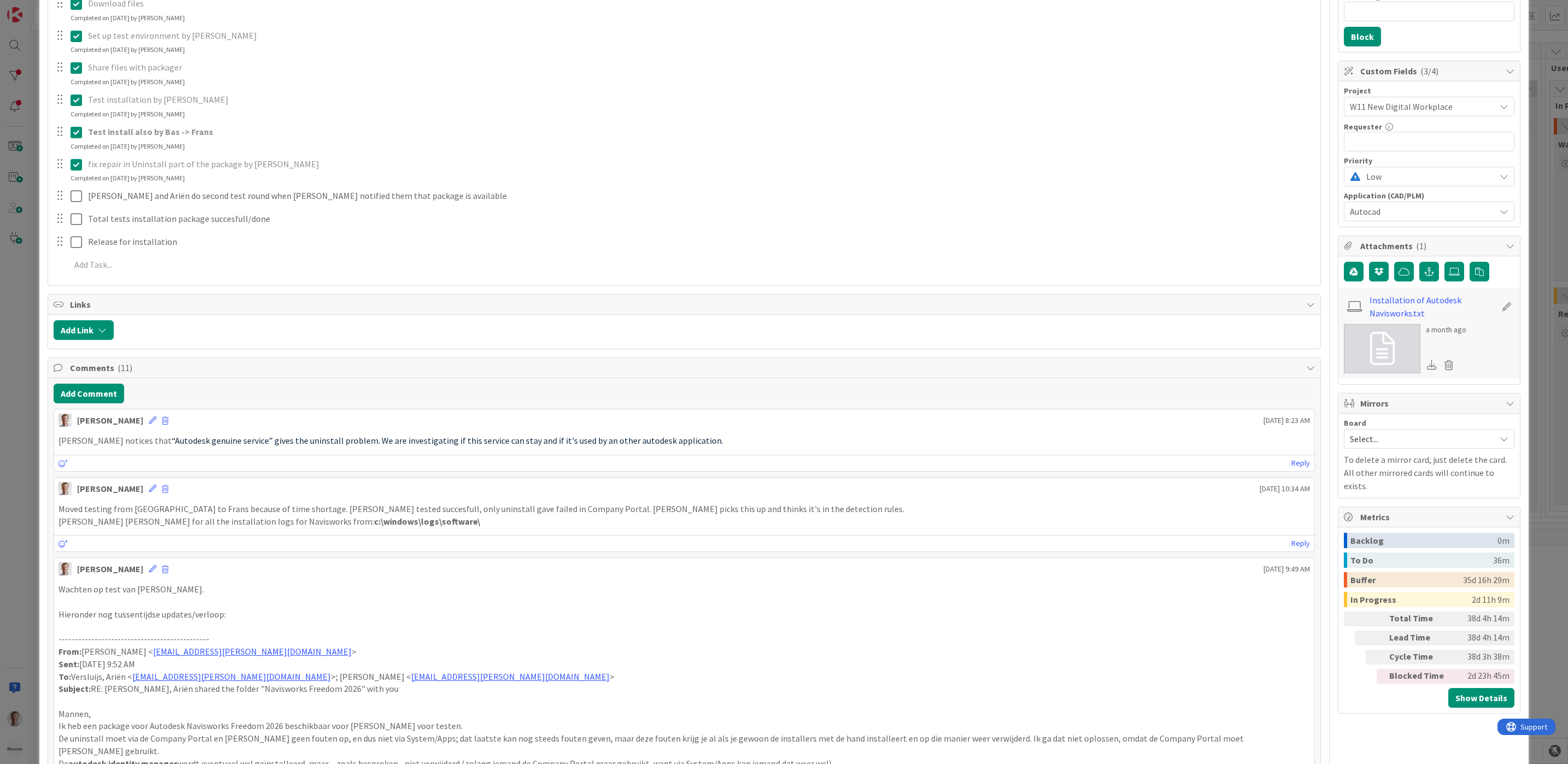
scroll to position [0, 0]
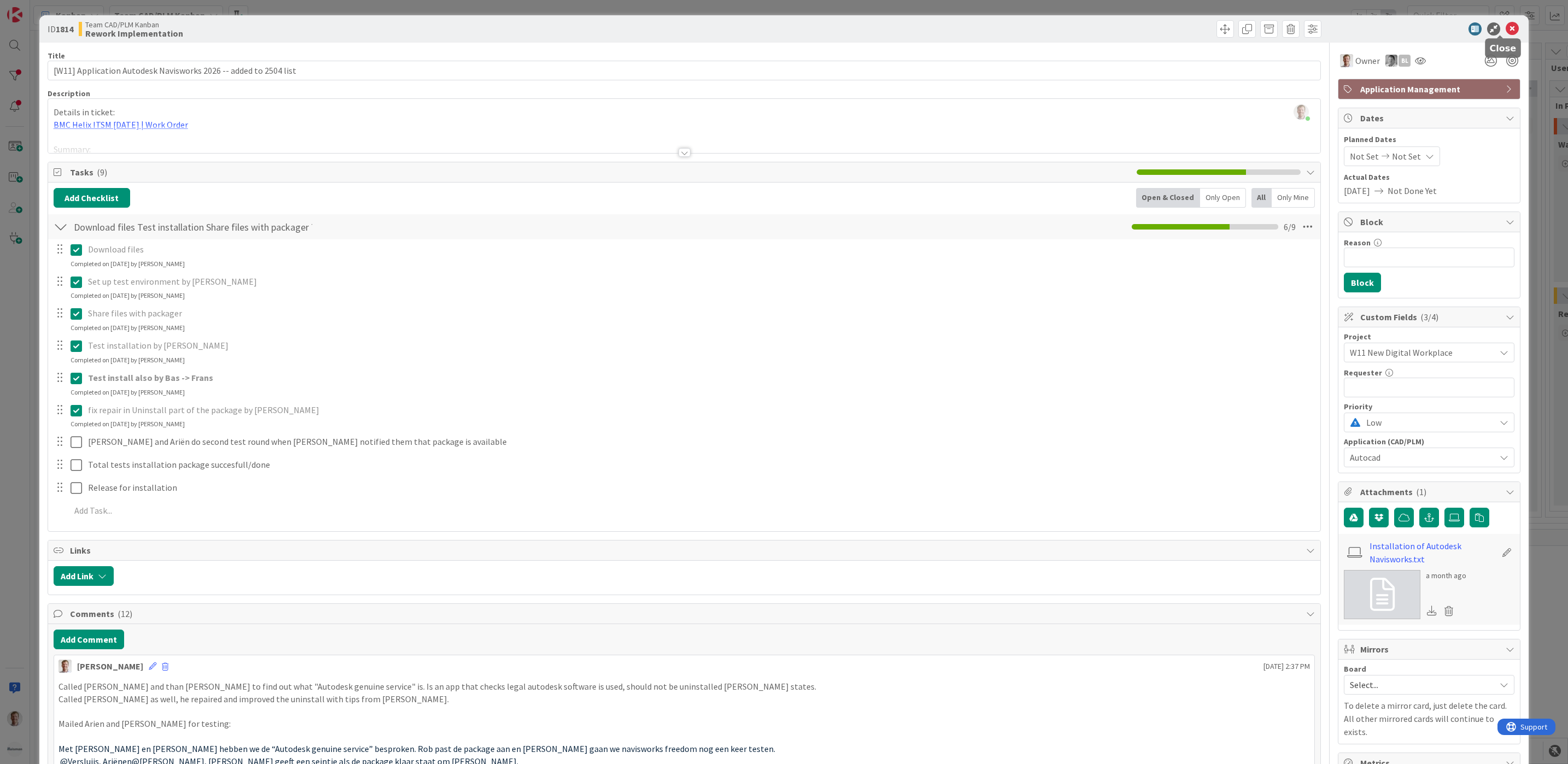
click at [1005, 28] on icon at bounding box center [1511, 29] width 13 height 13
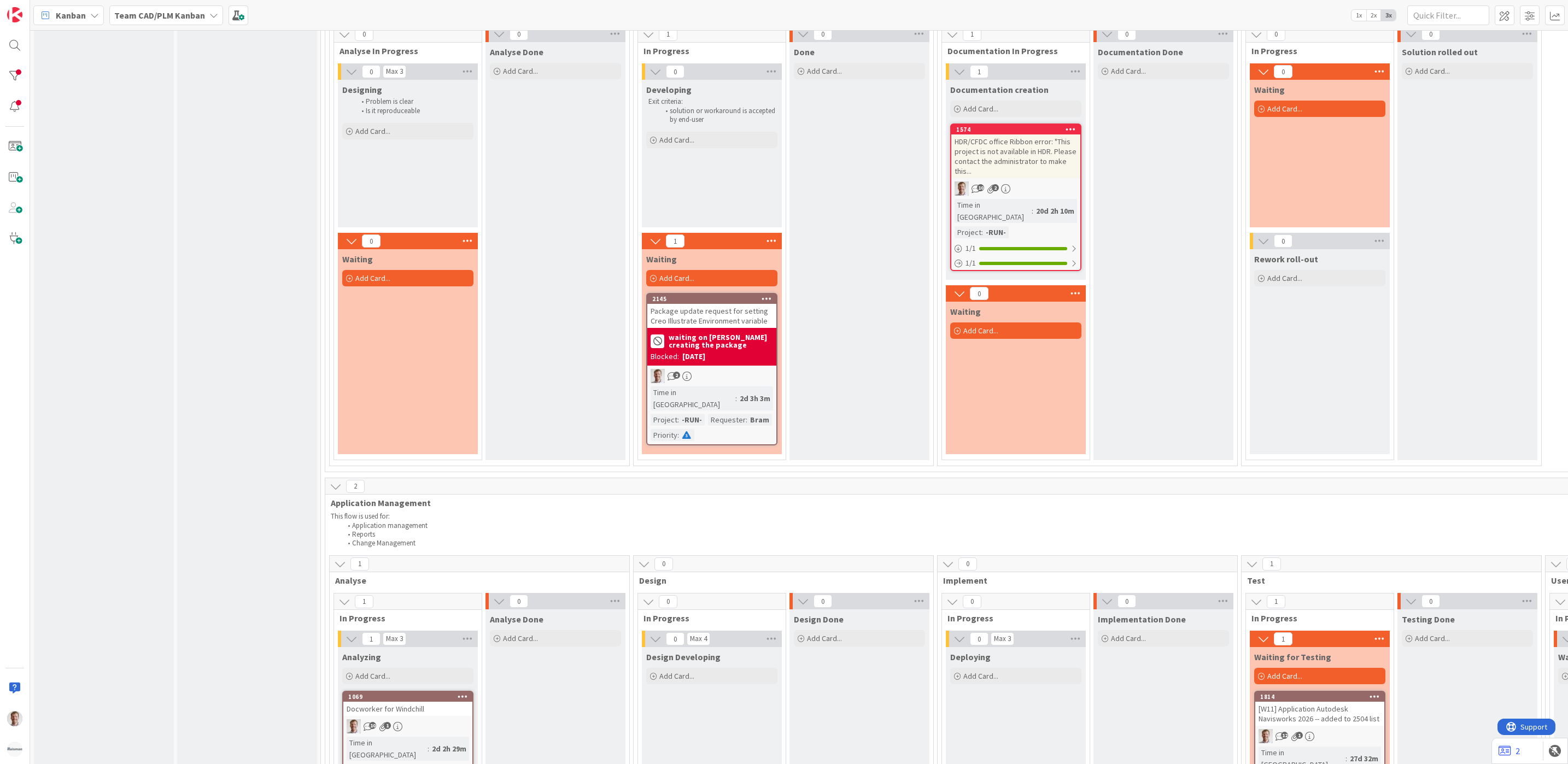
scroll to position [655, 0]
